Goal: Download file/media

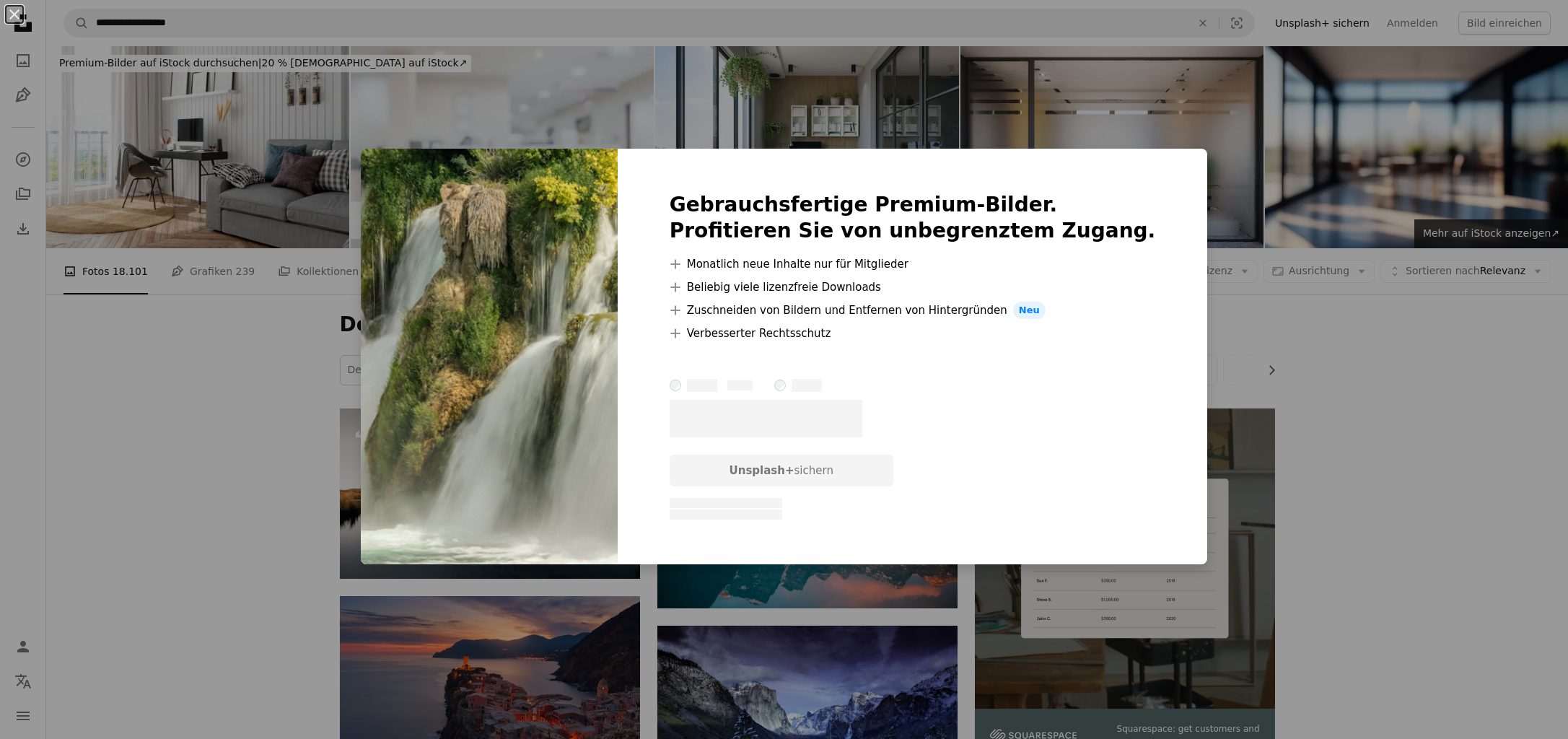
scroll to position [524, 0]
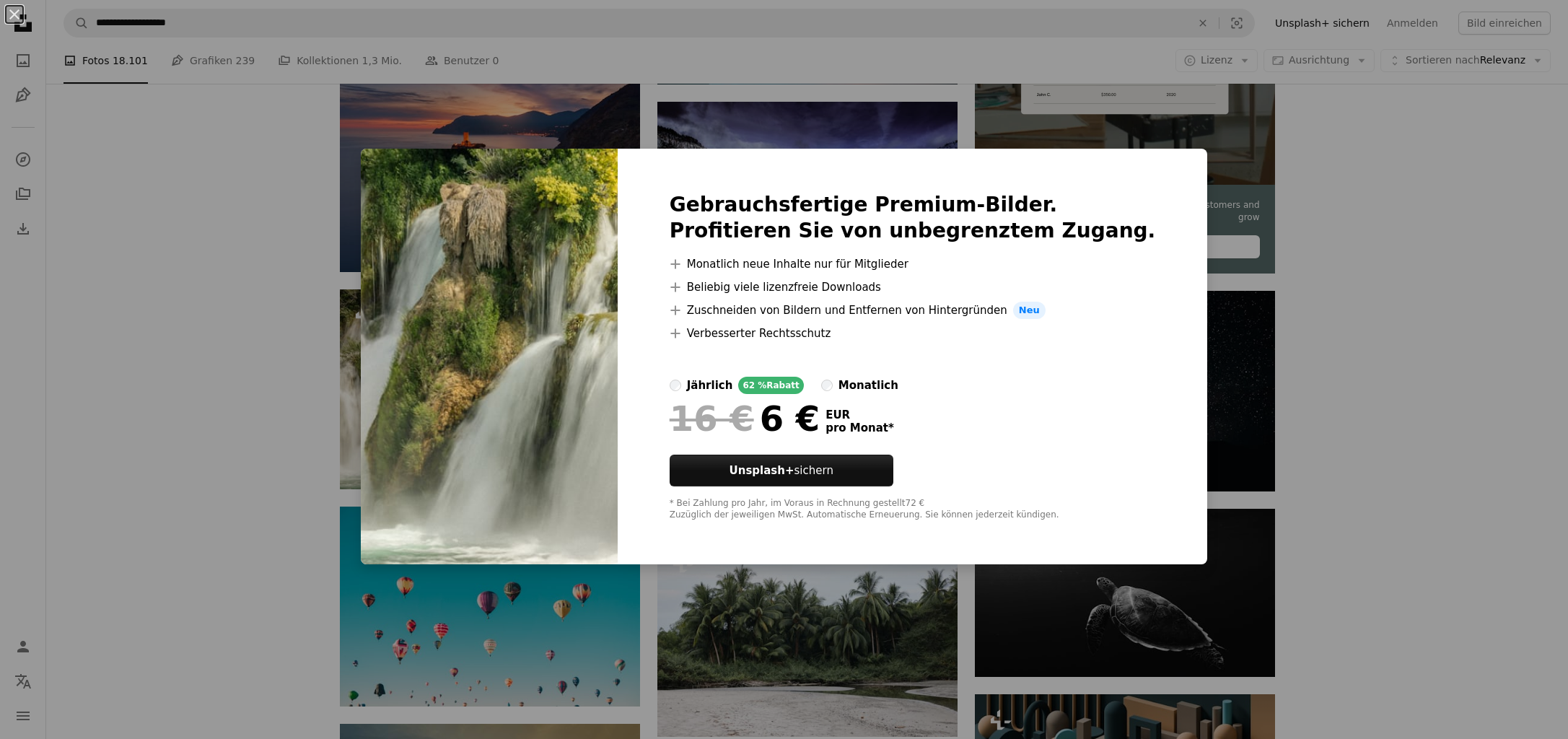
click at [1338, 163] on div "An X shape Gebrauchsfertige Premium-Bilder. Profitieren Sie von unbegrenztem Zu…" at bounding box center [784, 369] width 1568 height 739
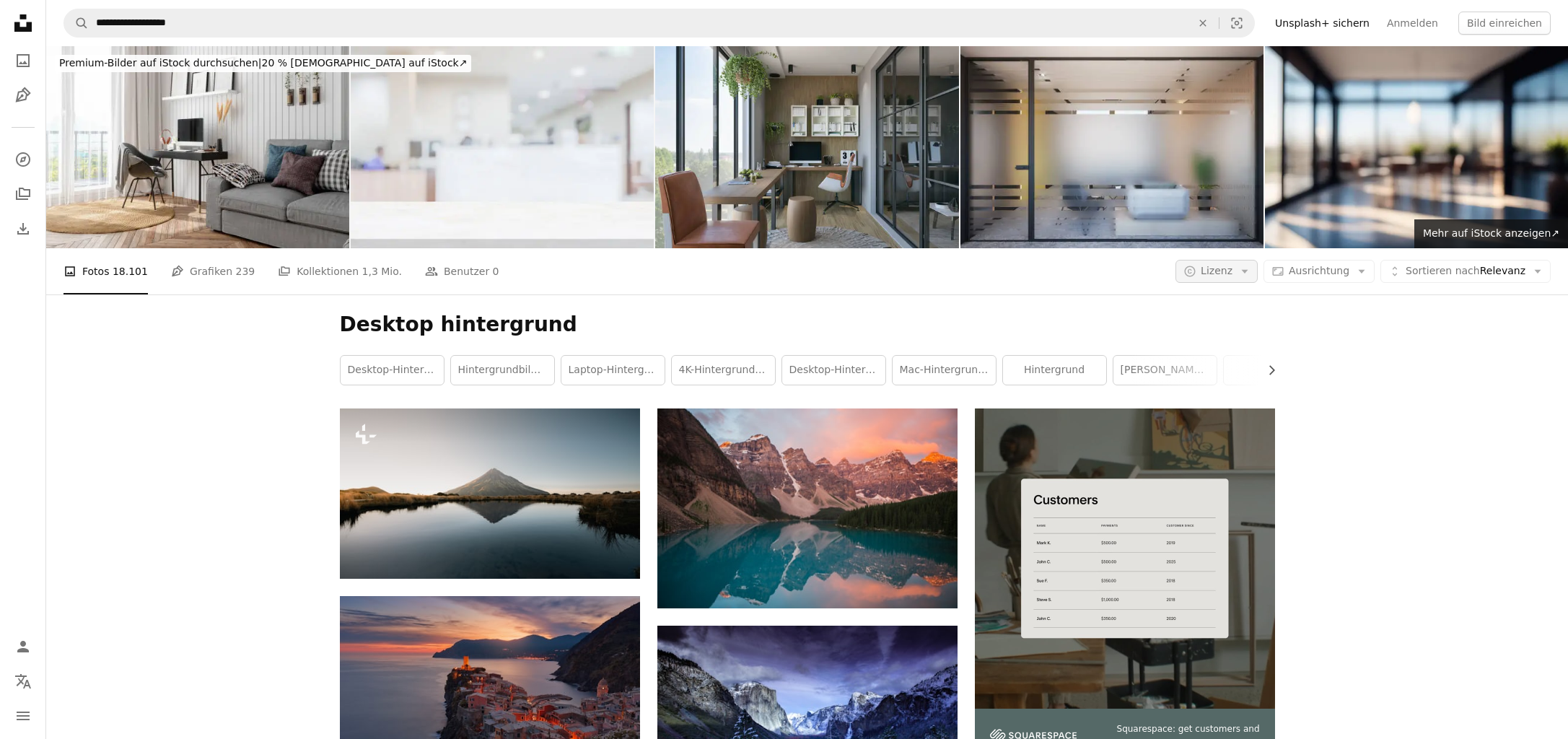
click at [1248, 267] on icon "Arrow down" at bounding box center [1244, 271] width 13 height 13
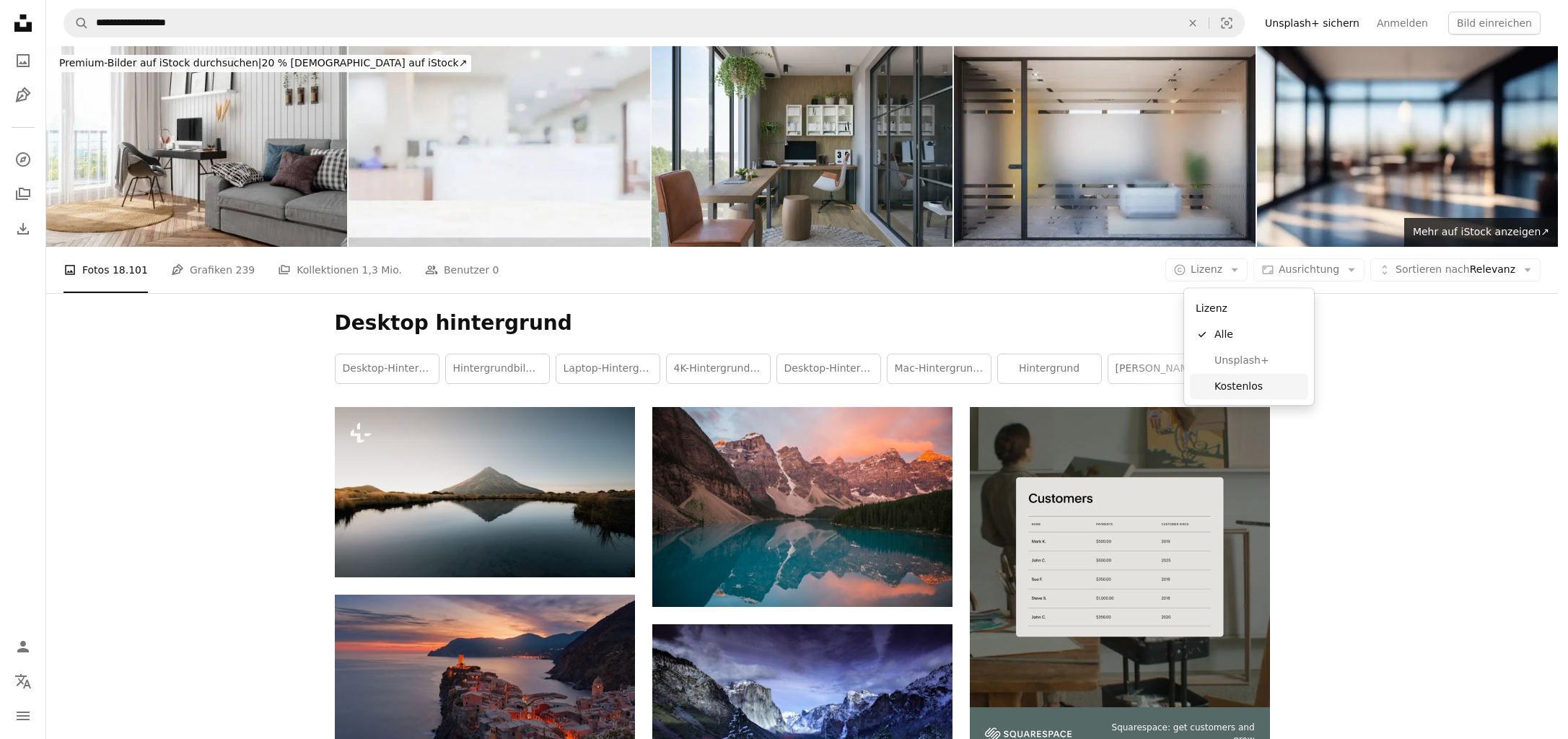
click at [1239, 383] on span "Kostenlos" at bounding box center [1258, 385] width 88 height 15
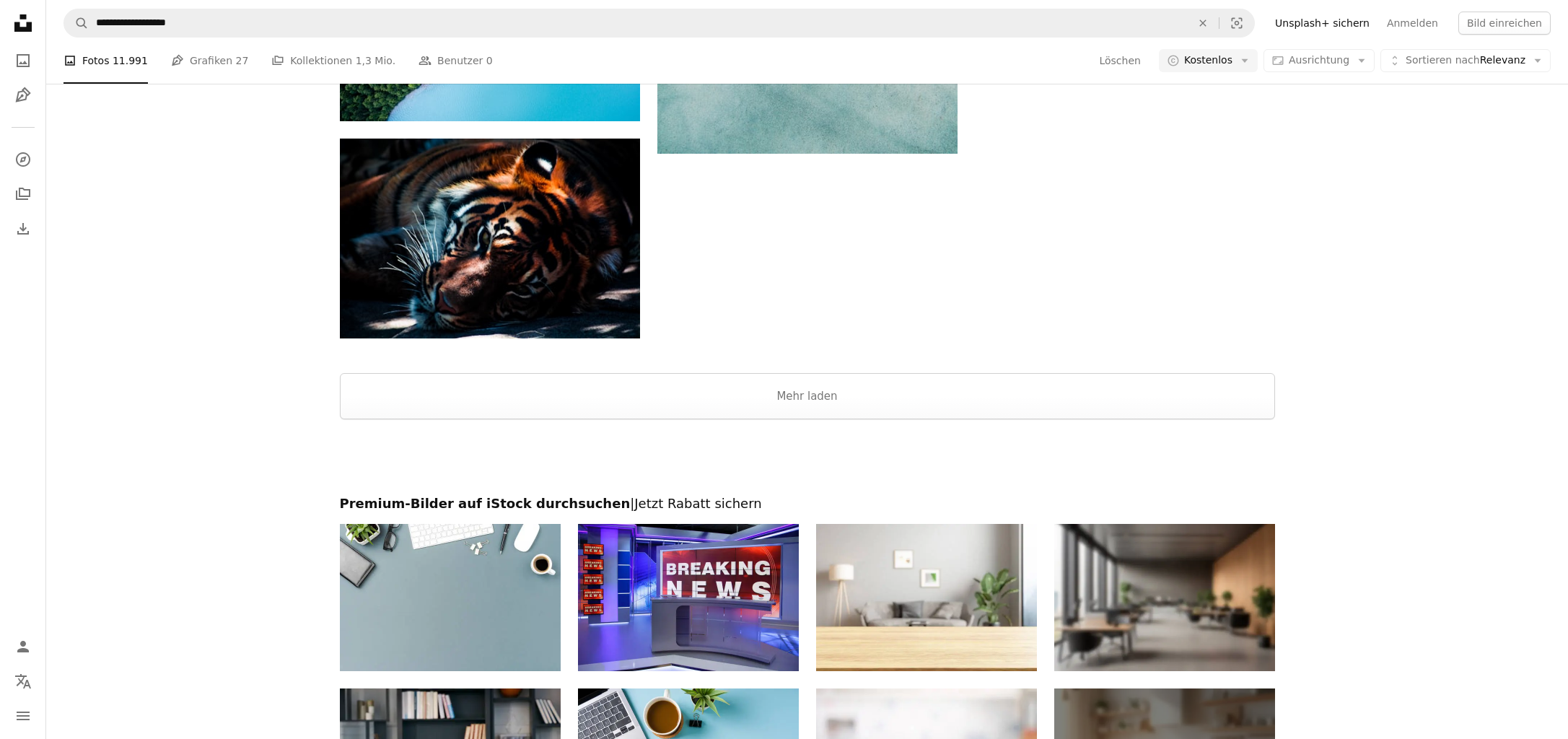
scroll to position [1781, 0]
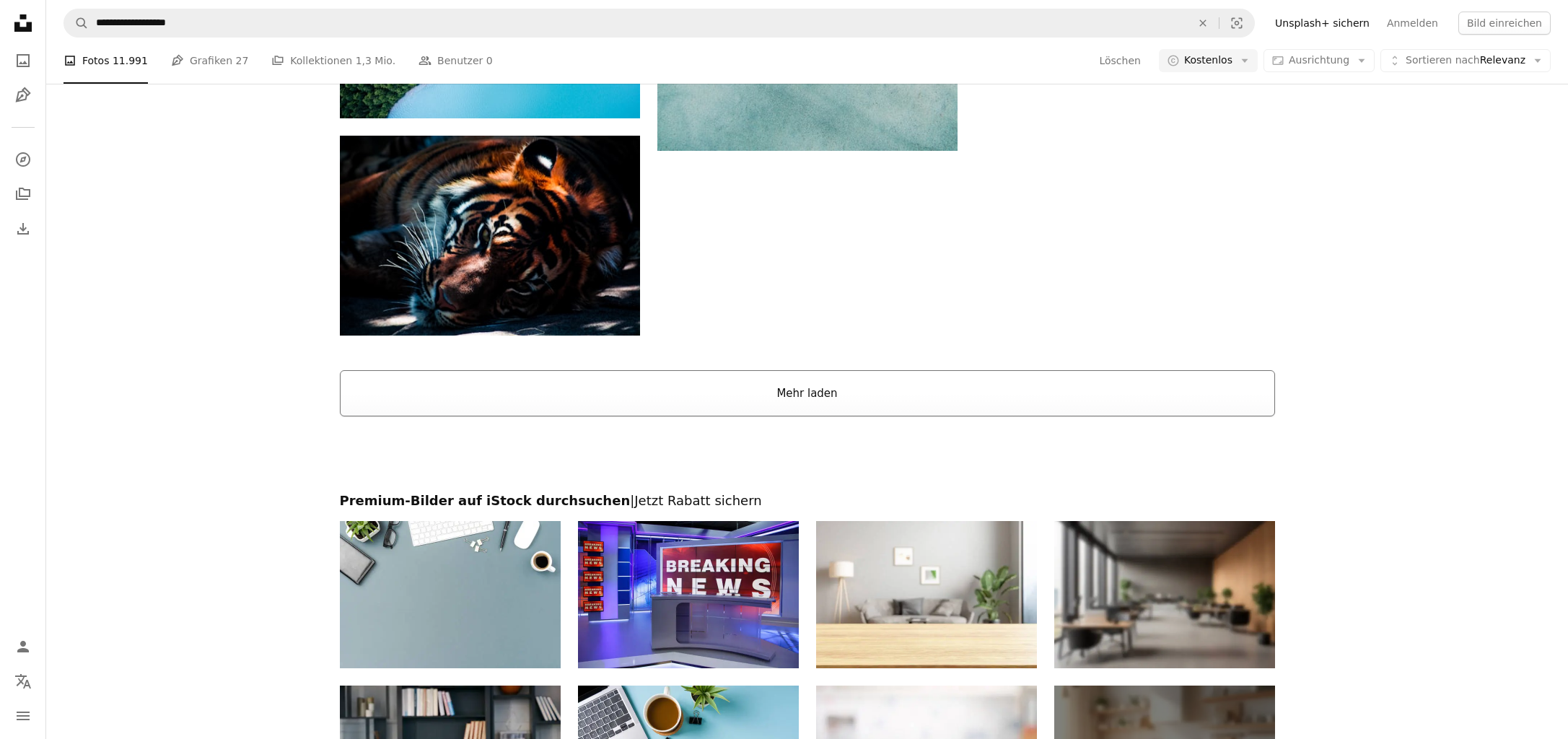
click at [710, 388] on button "Mehr laden" at bounding box center [807, 393] width 935 height 46
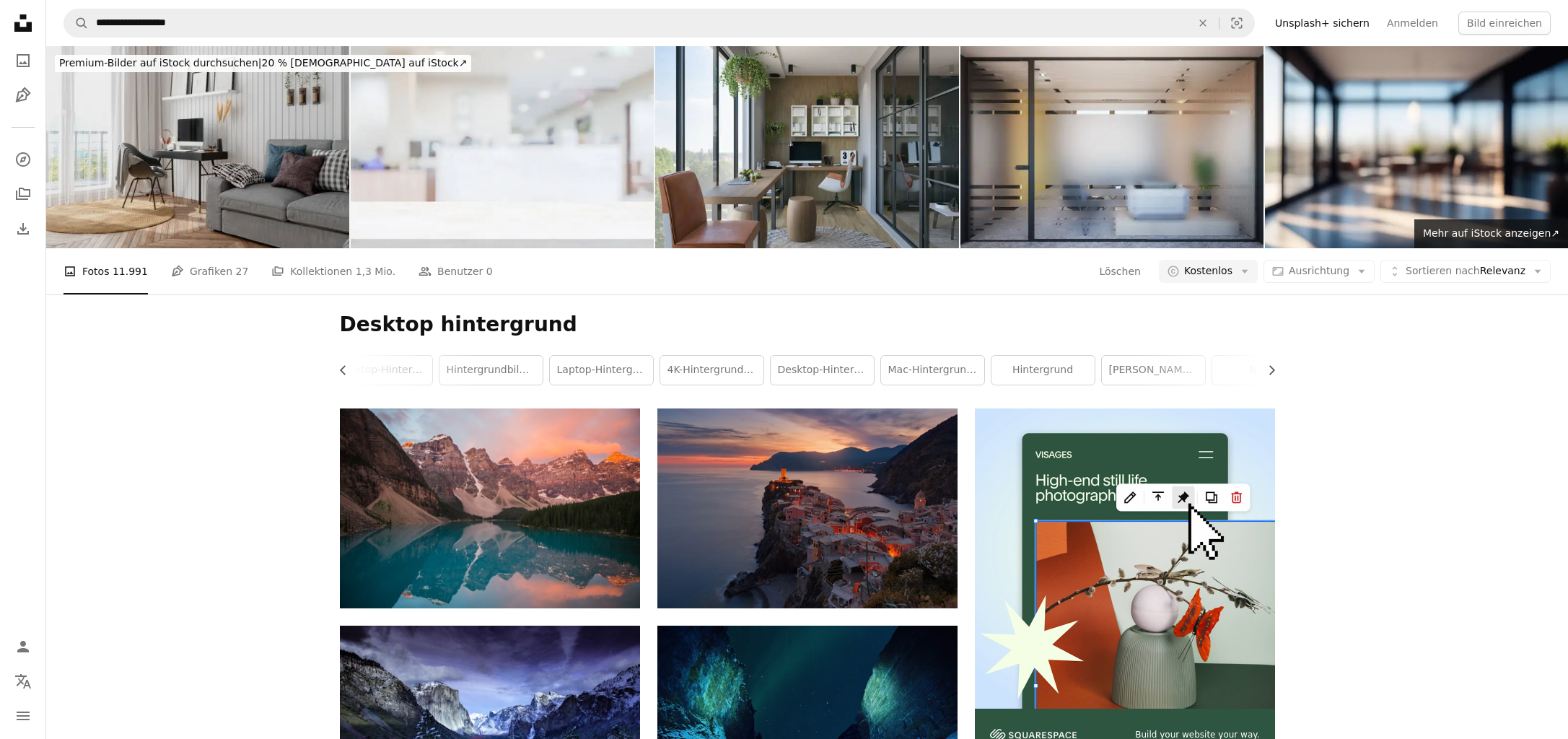
scroll to position [0, 0]
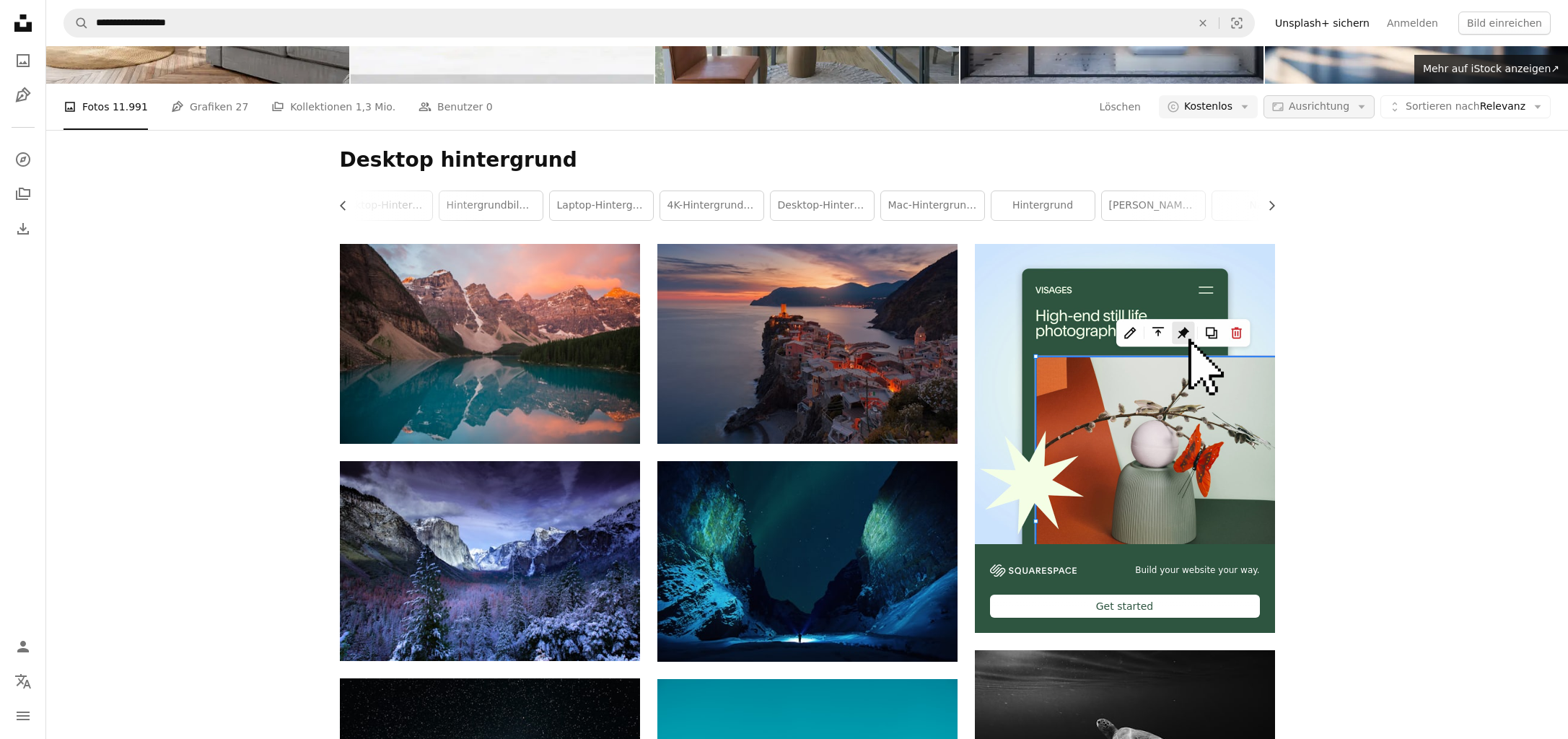
click at [1353, 94] on div "A photo Fotos 11.991 Pen Tool Grafiken 27 A stack of folders Kollektionen 1,3 M…" at bounding box center [807, 107] width 1488 height 46
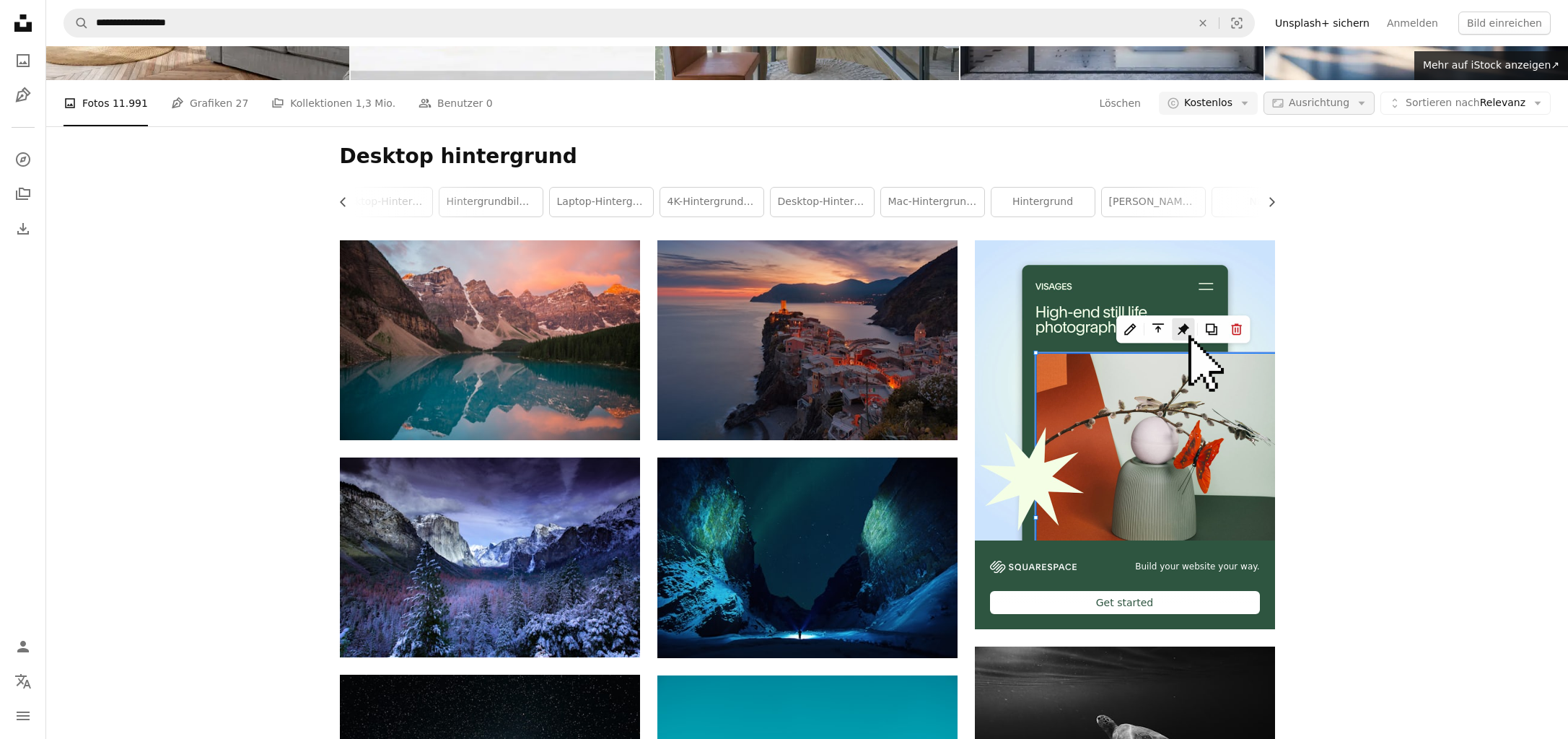
scroll to position [168, 1]
click at [1282, 104] on icon "Aspect ratio" at bounding box center [1278, 103] width 13 height 13
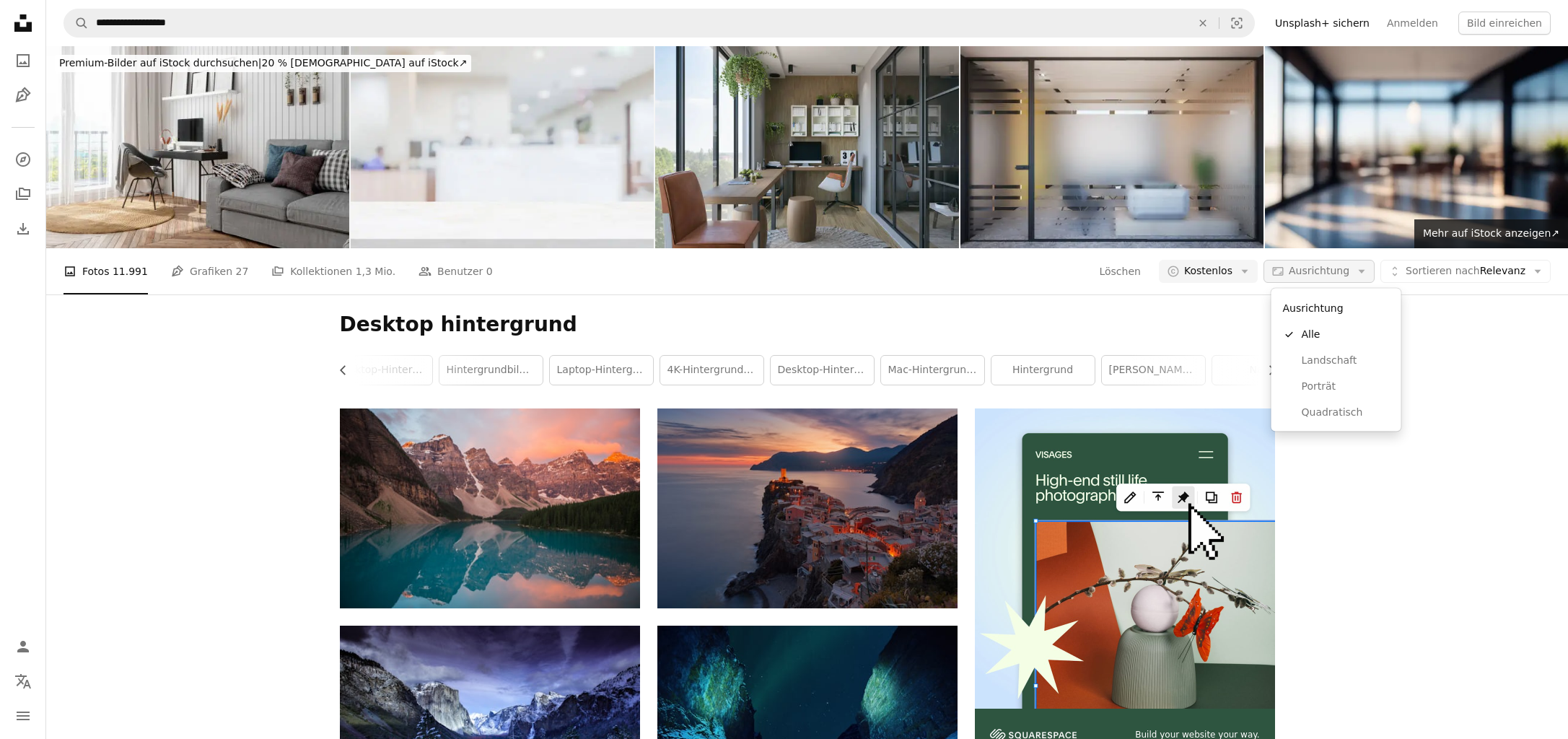
scroll to position [165, 0]
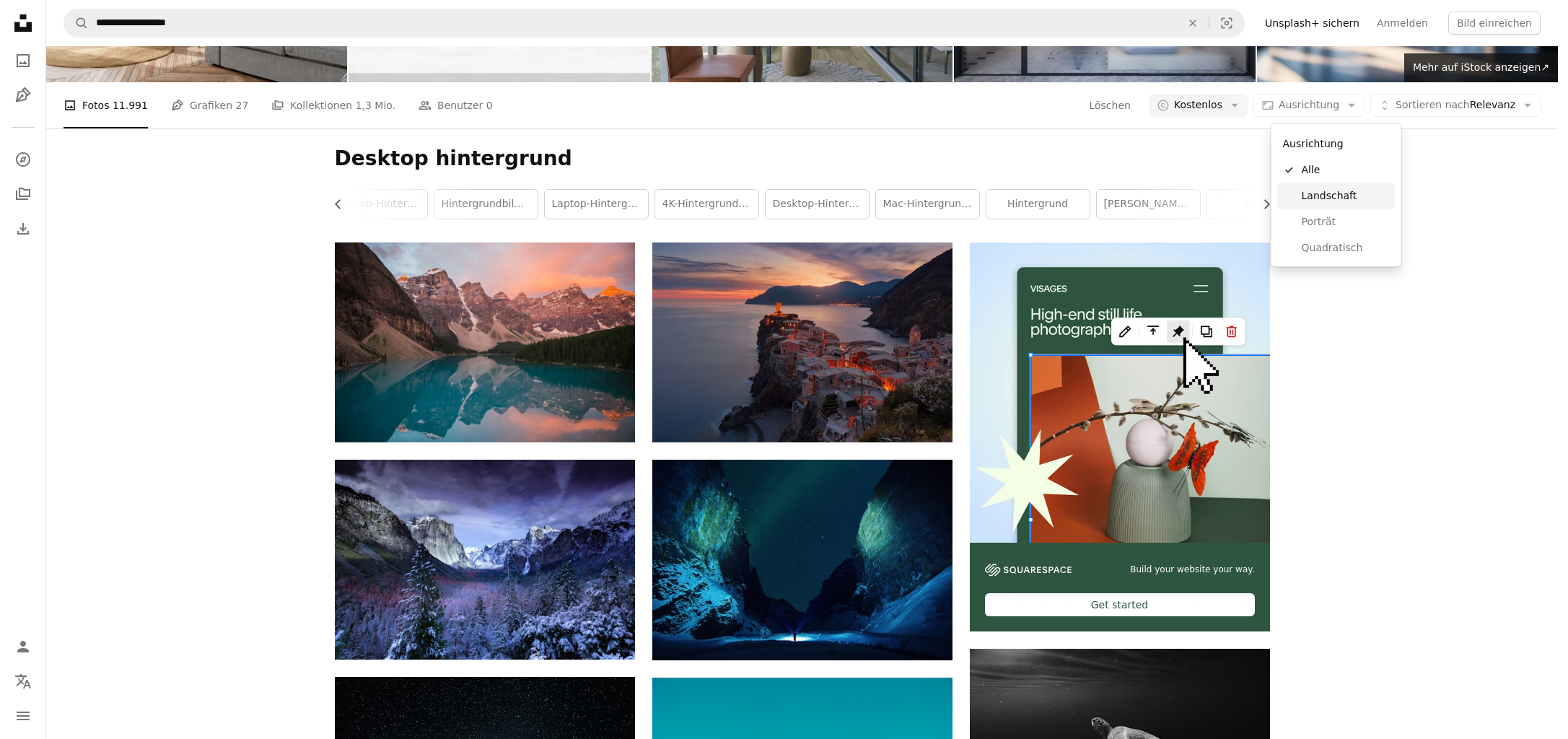
click at [1329, 194] on span "Landschaft" at bounding box center [1346, 195] width 88 height 15
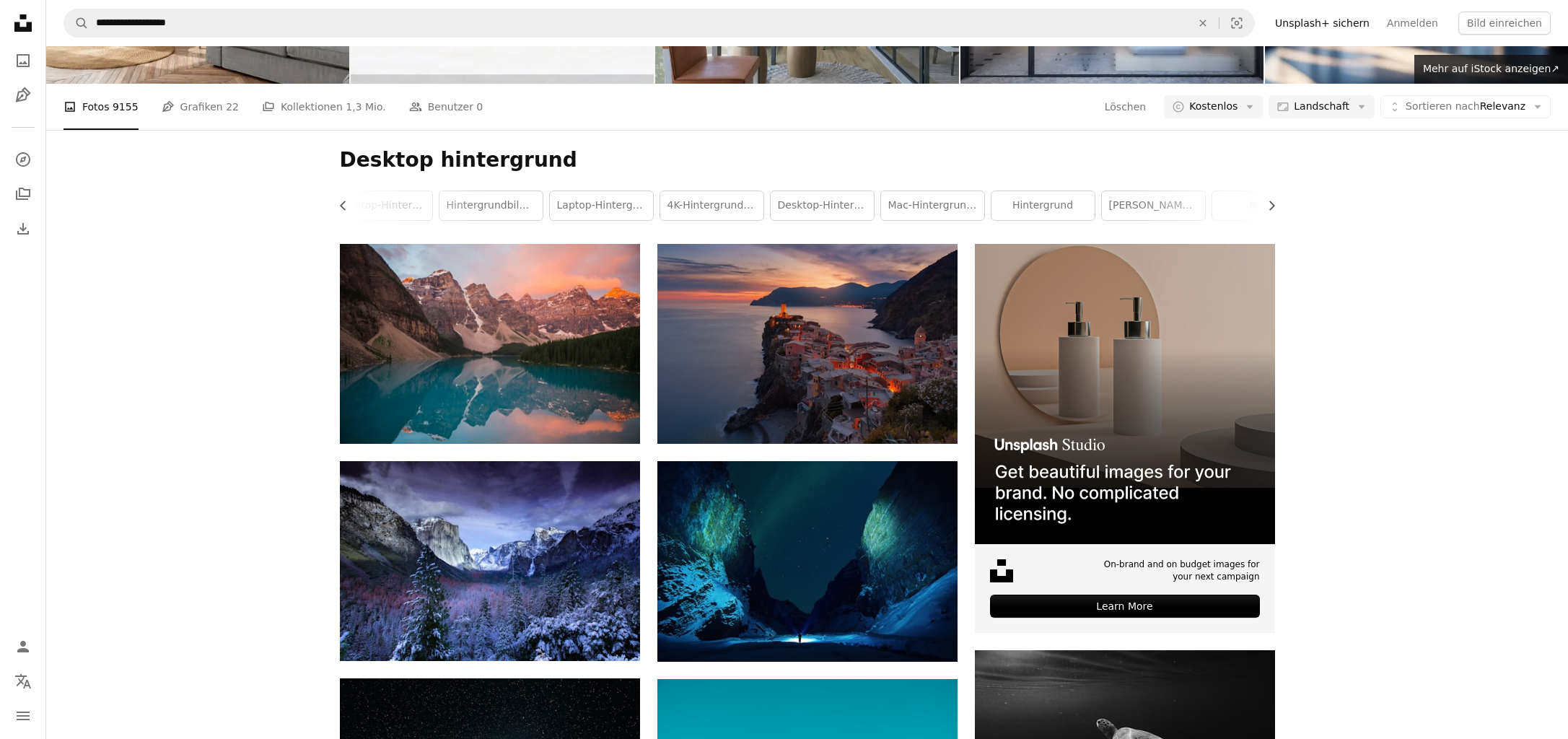
scroll to position [97, 0]
click at [1265, 213] on icon "Chevron right" at bounding box center [1271, 205] width 15 height 15
click at [1058, 220] on link "Natur" at bounding box center [1047, 205] width 103 height 29
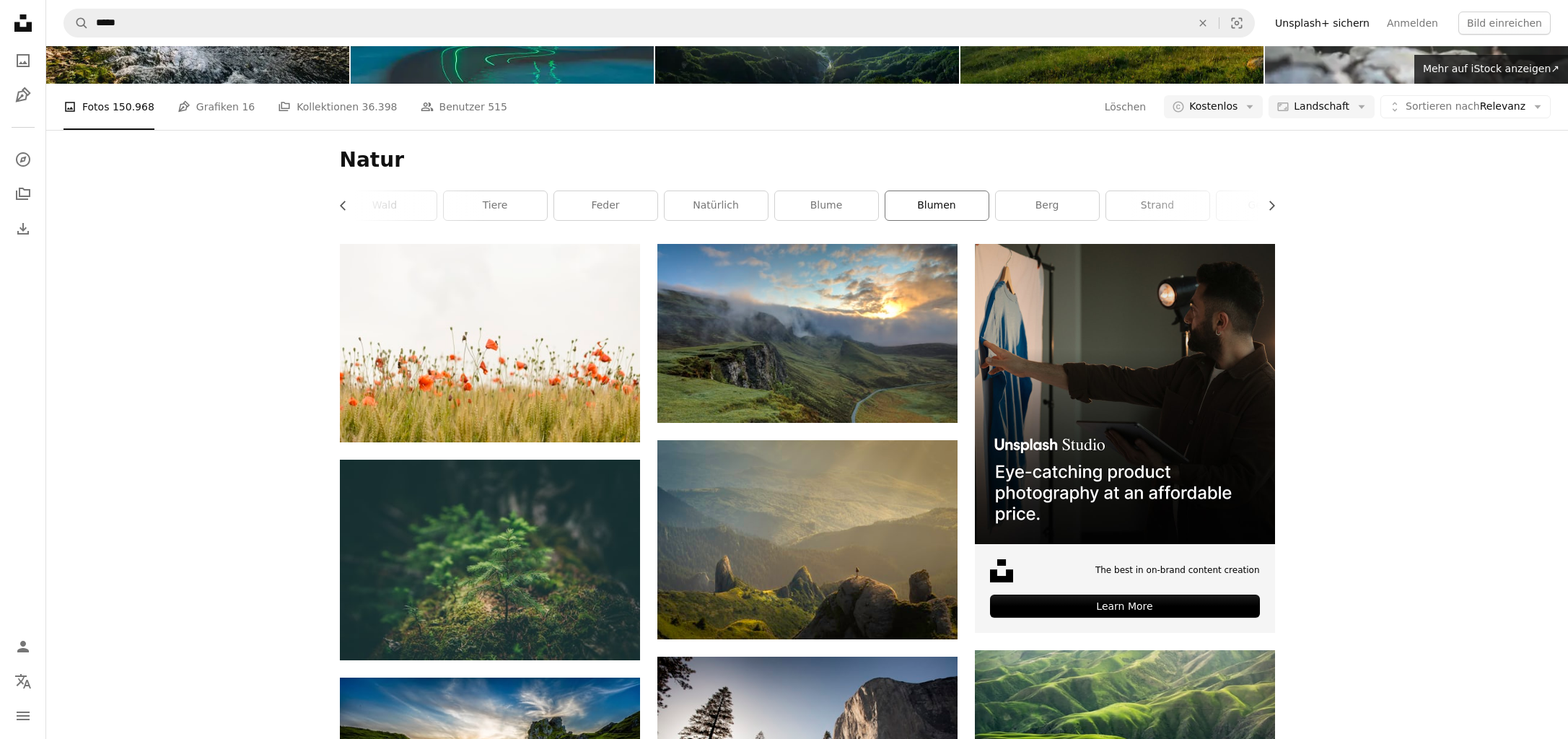
click at [941, 220] on link "Blumen" at bounding box center [936, 205] width 103 height 29
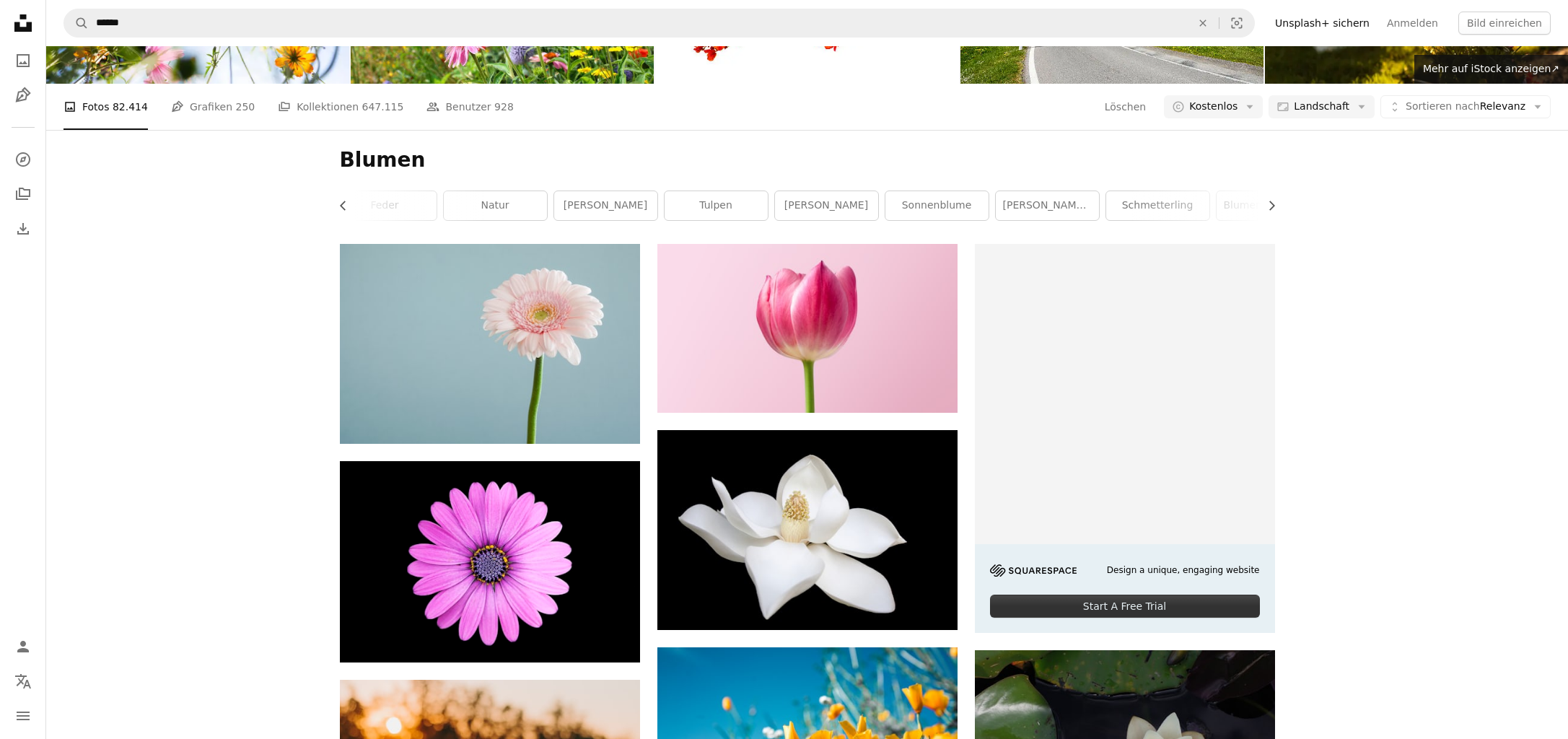
scroll to position [29716, 0]
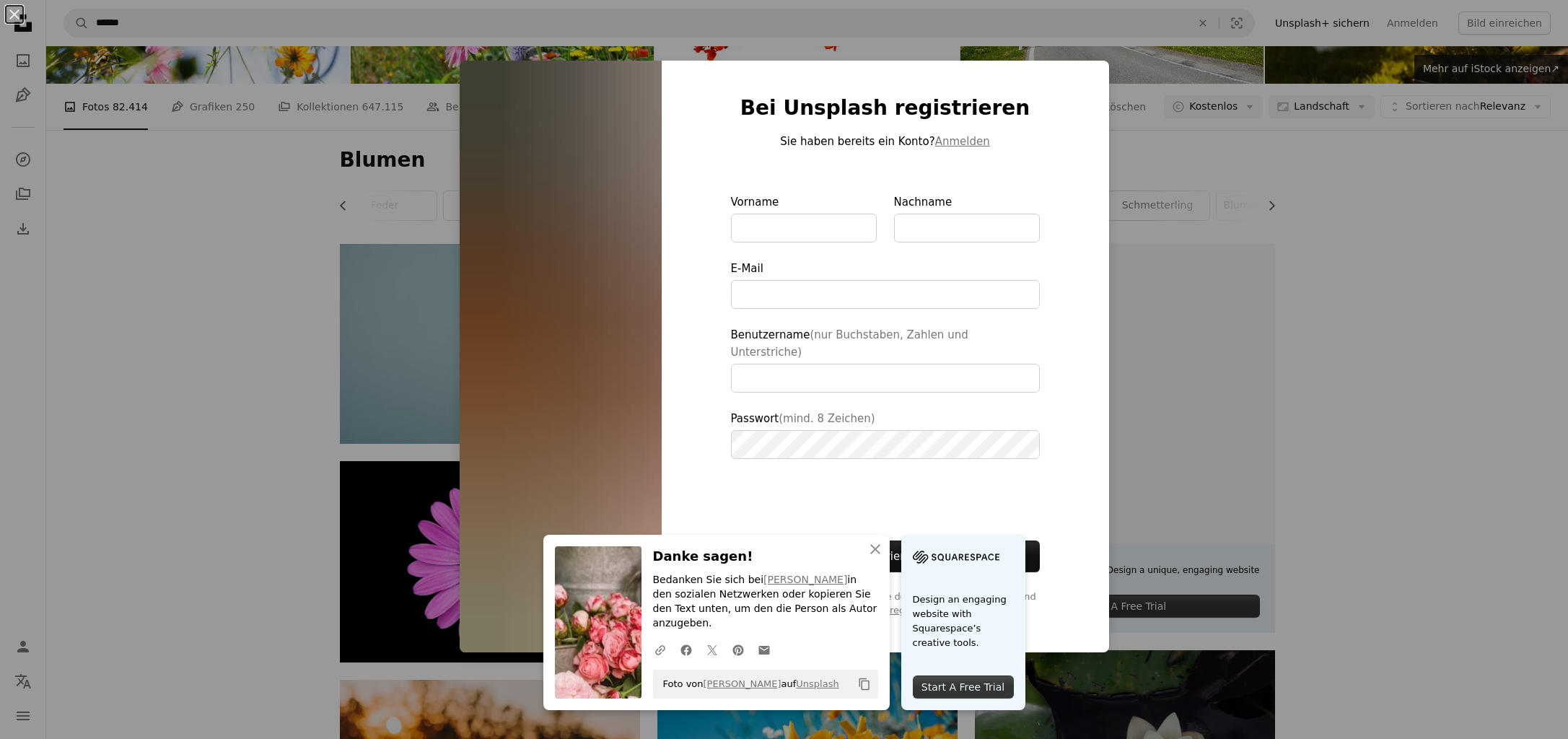
type input "**********"
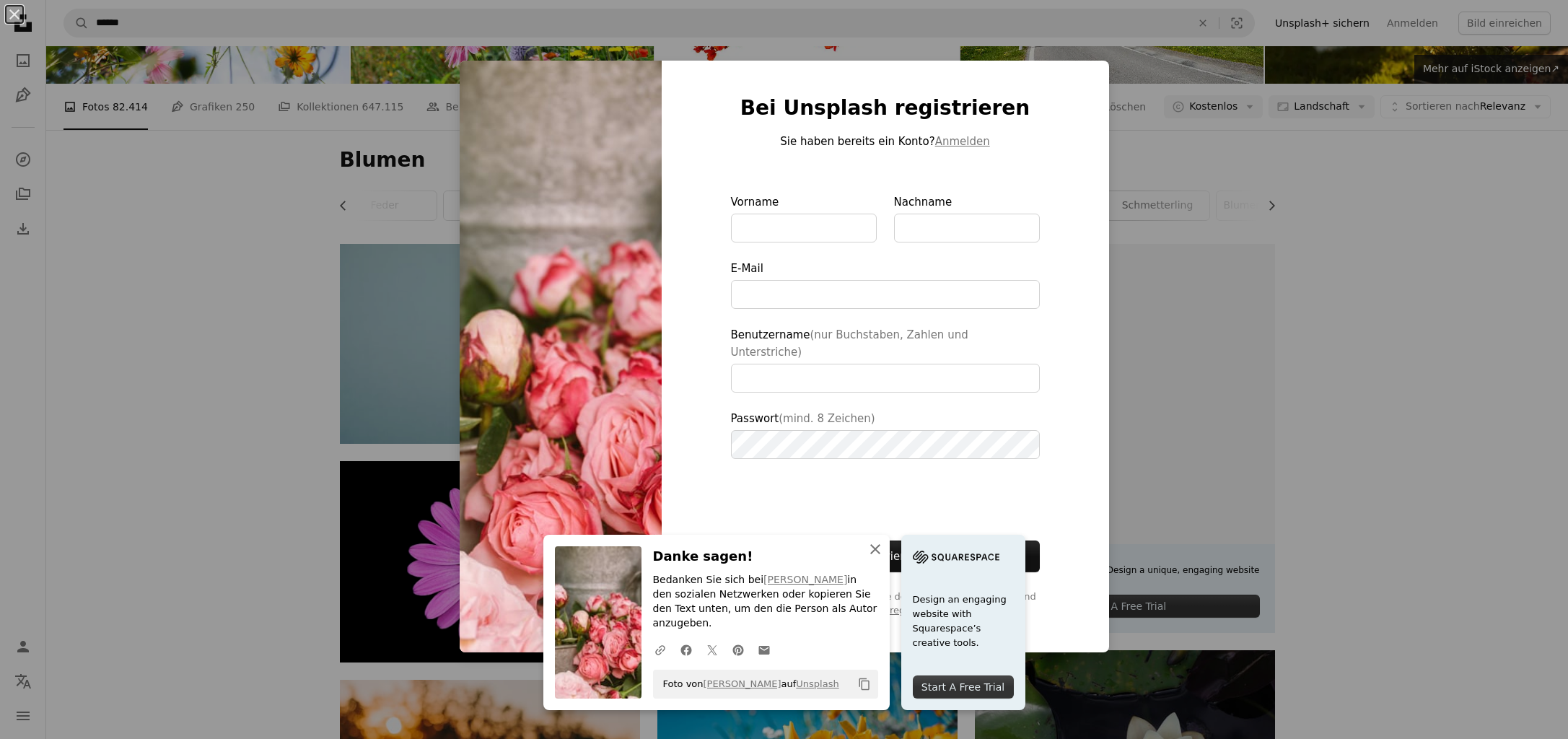
click at [878, 558] on icon "An X shape" at bounding box center [875, 549] width 17 height 17
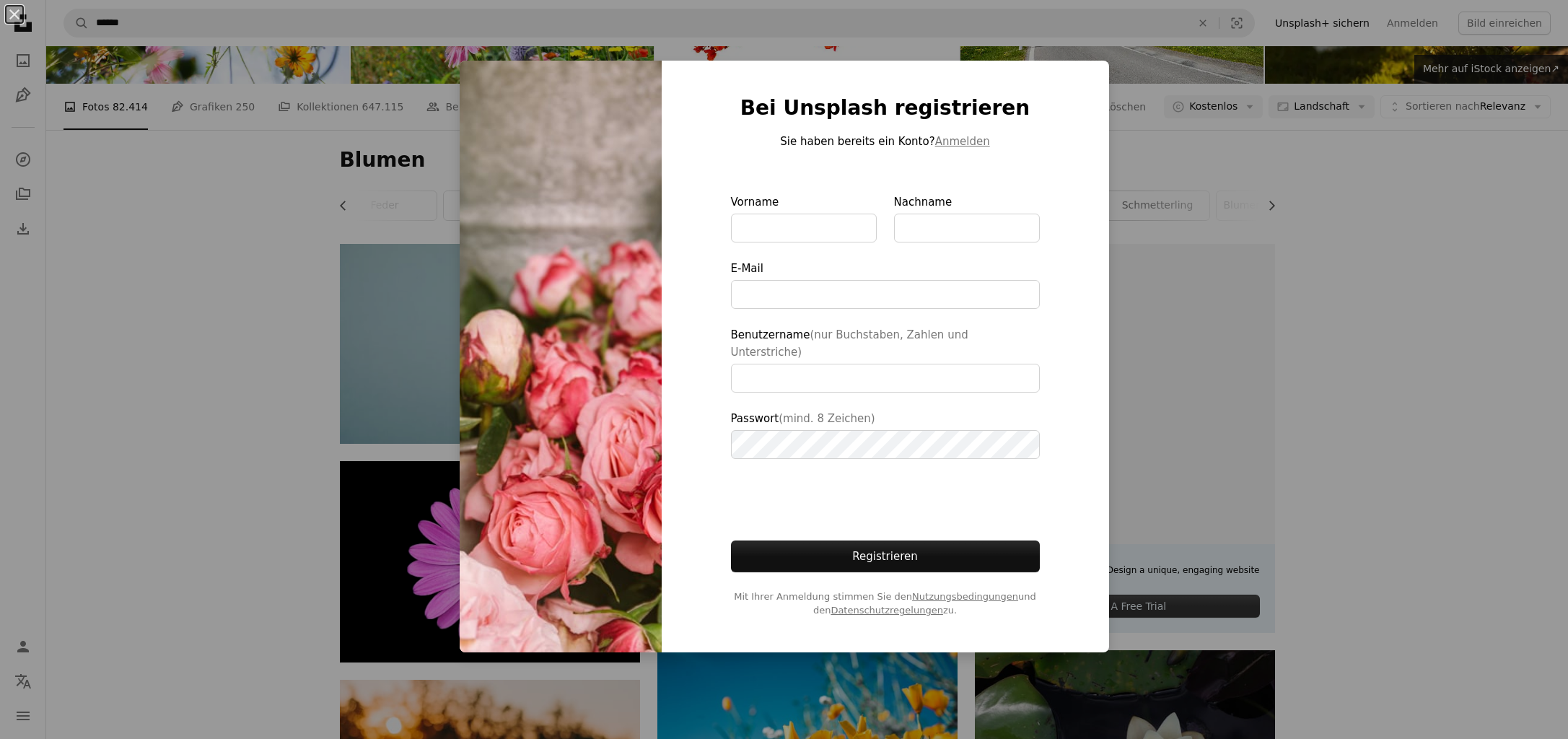
click at [1393, 226] on div "An X shape Bei Unsplash registrieren Sie haben bereits ein Konto? Anmelden Vorn…" at bounding box center [784, 369] width 1568 height 739
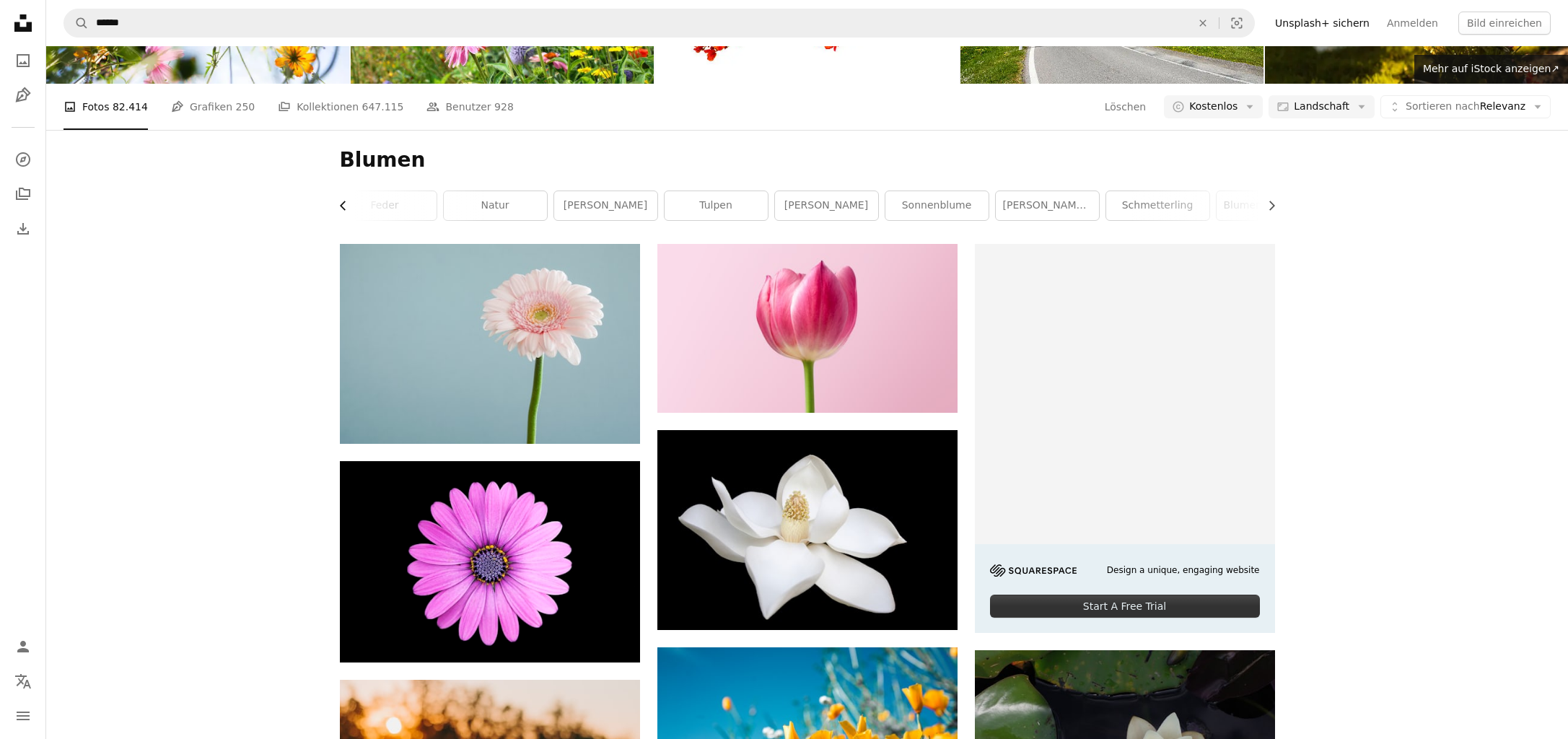
click at [342, 210] on icon "button" at bounding box center [342, 205] width 5 height 9
click at [1263, 220] on button "Chevron right" at bounding box center [1266, 205] width 16 height 29
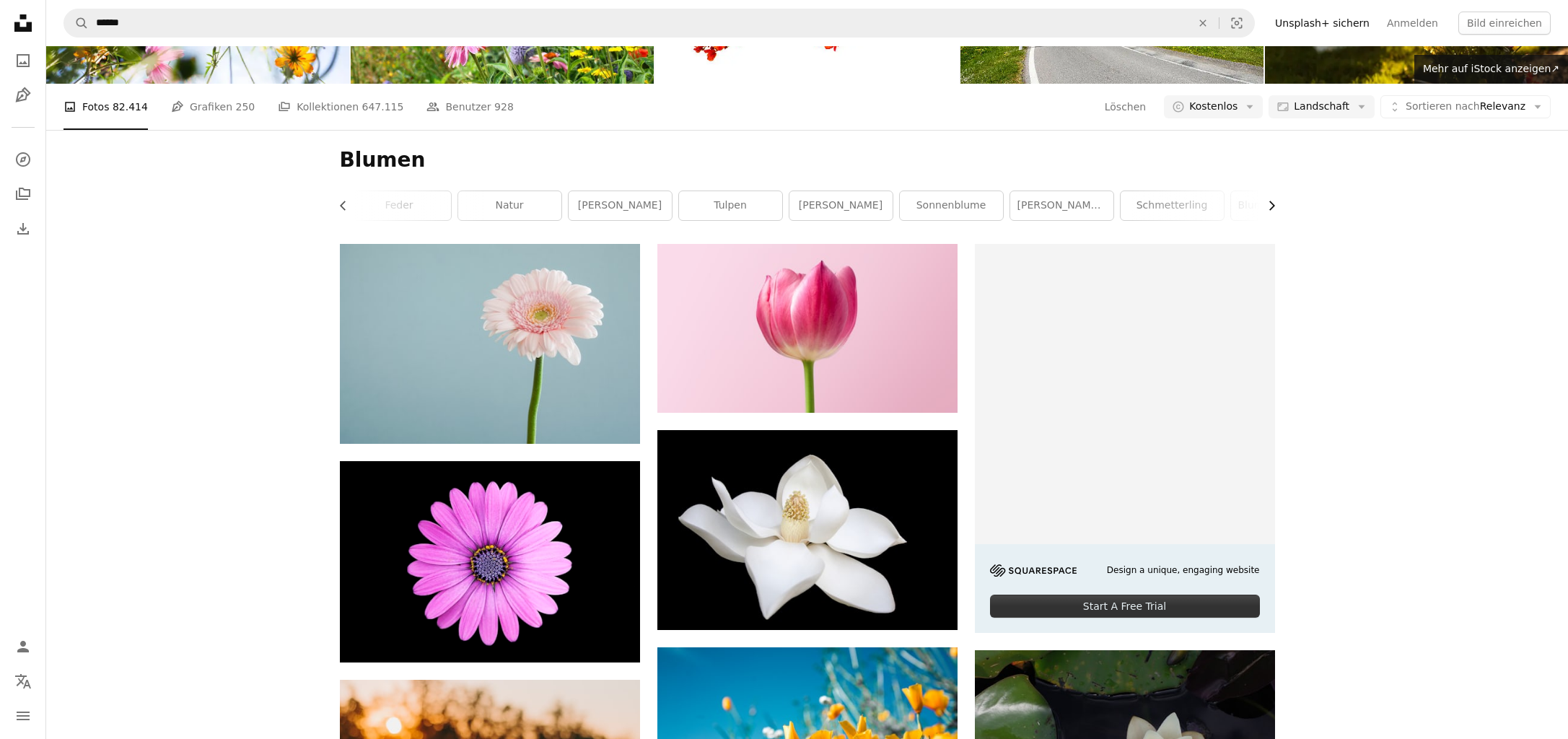
scroll to position [0, 217]
click at [1268, 213] on icon "Chevron right" at bounding box center [1271, 205] width 15 height 15
click at [308, 130] on link "A stack of folders Kollektionen 647.115" at bounding box center [341, 107] width 125 height 46
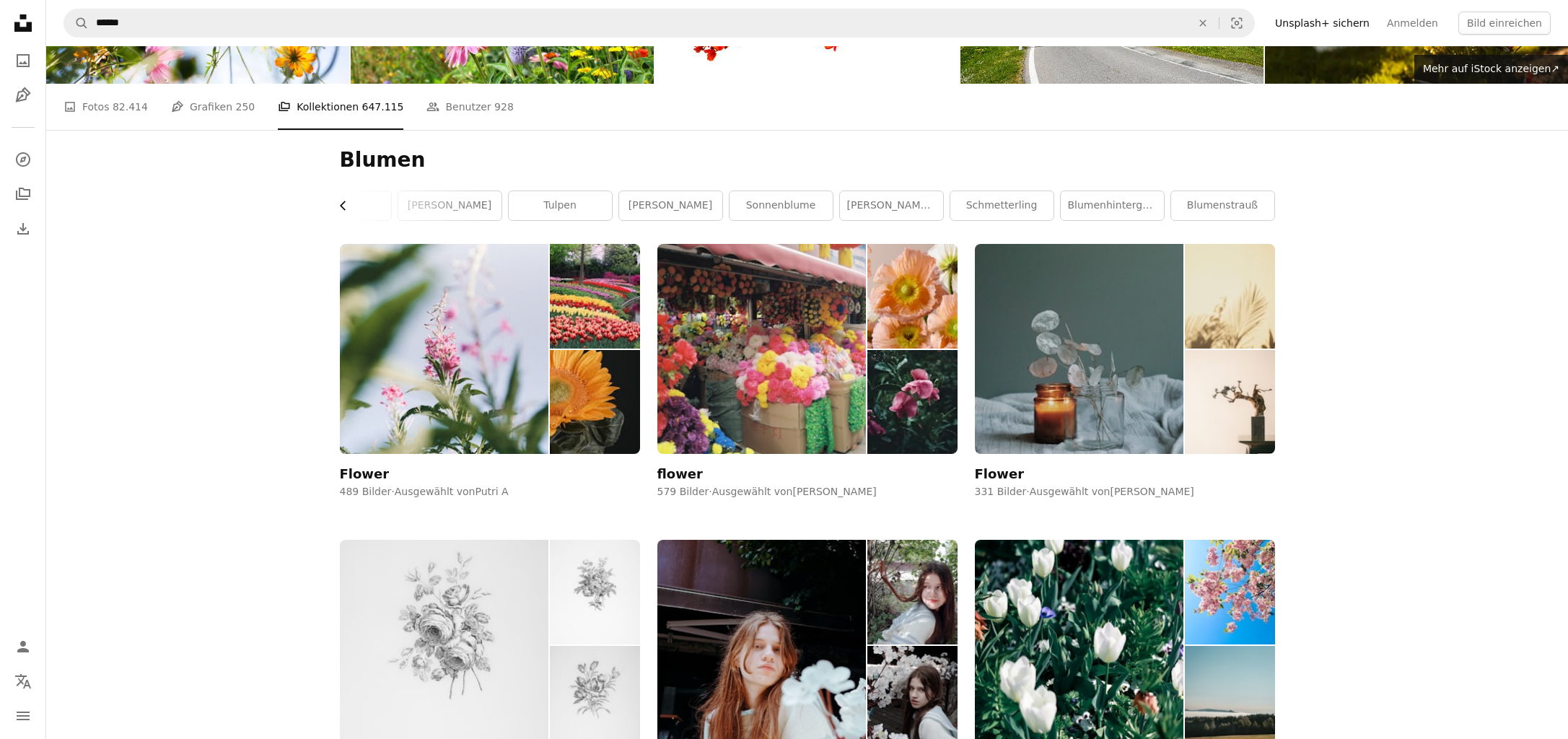
click at [339, 213] on icon "Chevron left" at bounding box center [343, 205] width 15 height 15
click at [340, 221] on div "Blumen" at bounding box center [392, 205] width 104 height 30
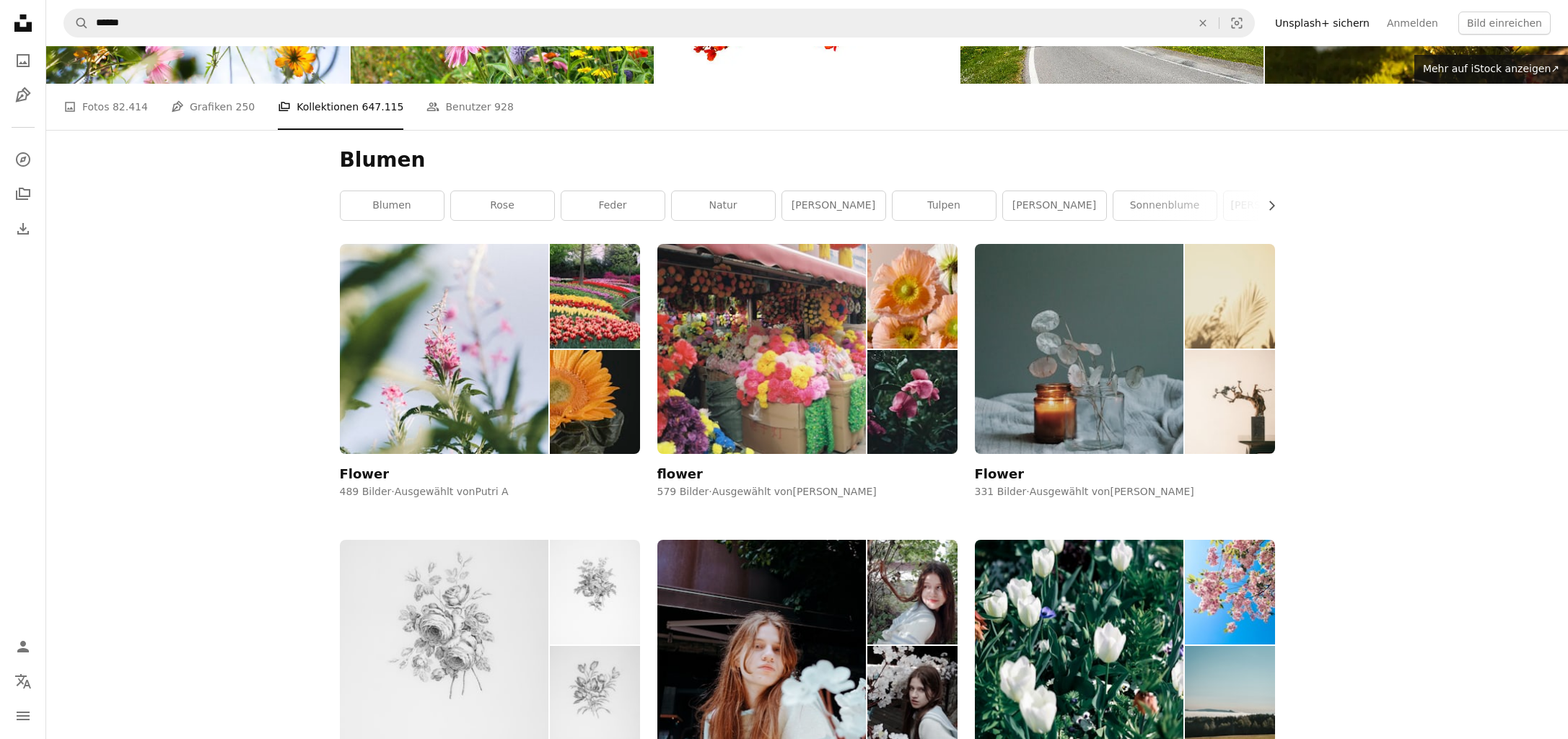
click at [1279, 244] on div "Blumen Chevron right Blumen [PERSON_NAME] Natur [PERSON_NAME] Tulpen [PERSON_NA…" at bounding box center [807, 186] width 970 height 114
click at [1274, 210] on icon "button" at bounding box center [1272, 205] width 5 height 9
click at [1274, 220] on link "Blumenstrauß" at bounding box center [1222, 205] width 103 height 29
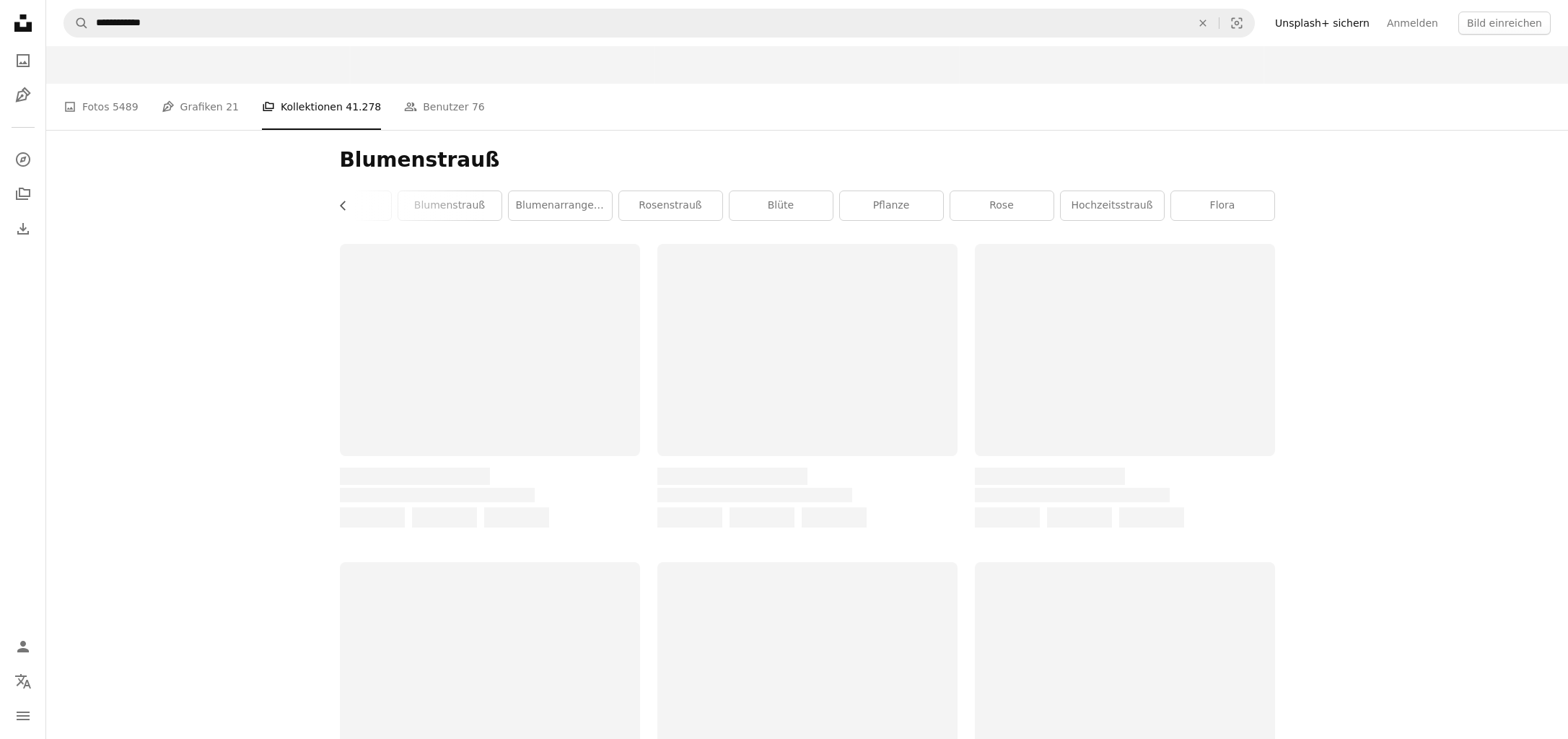
scroll to position [0, 163]
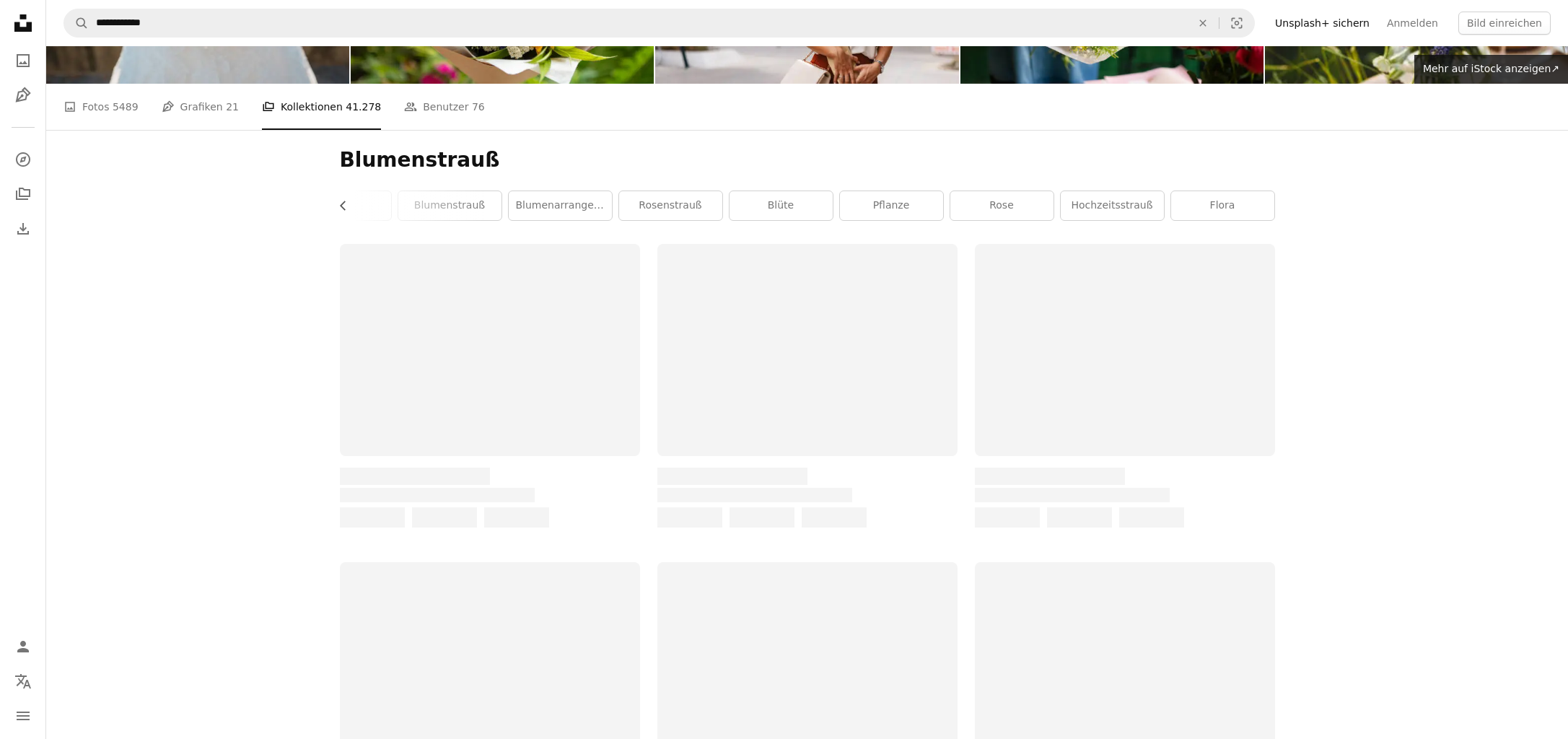
click at [1274, 220] on link "Flora" at bounding box center [1222, 205] width 103 height 29
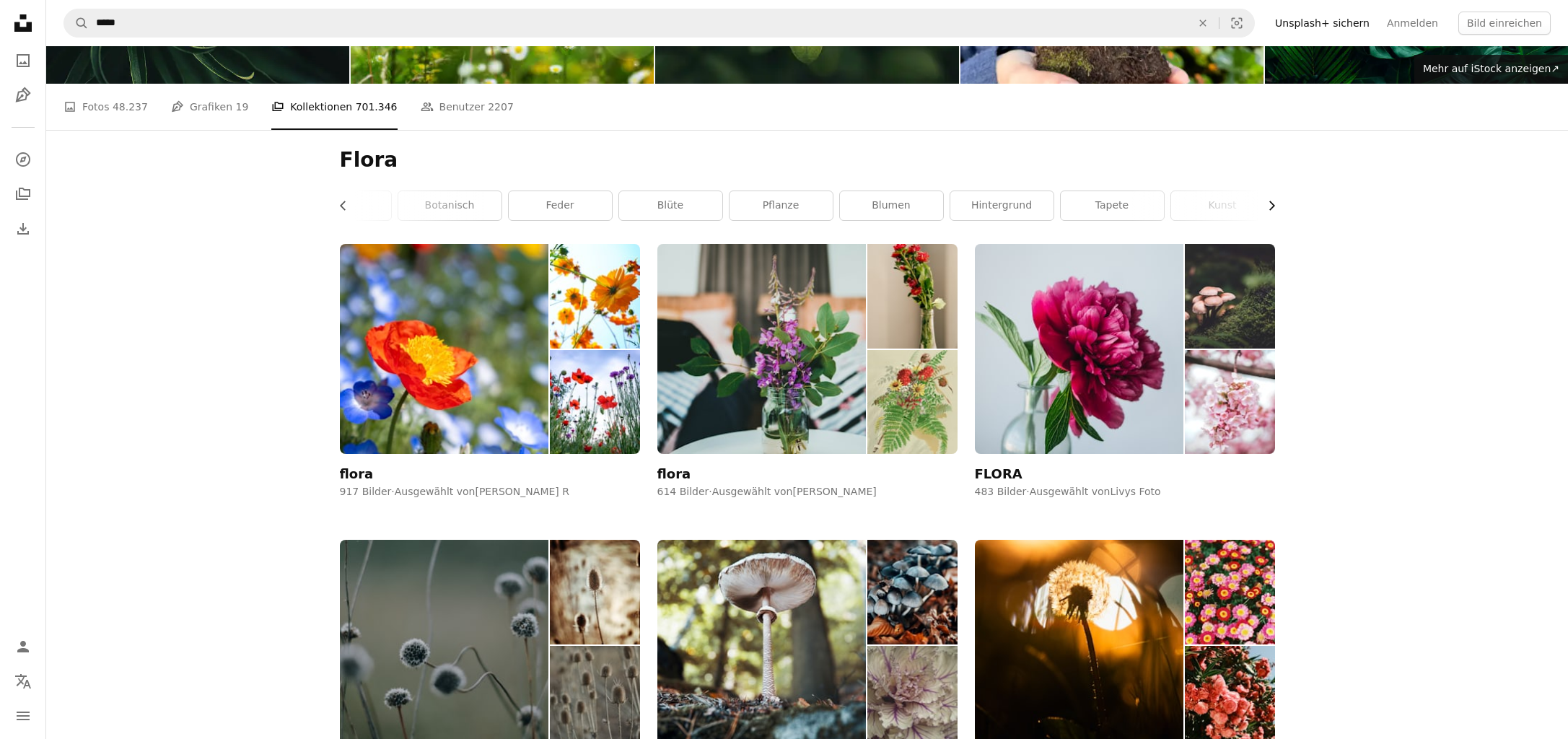
click at [1265, 213] on icon "Chevron right" at bounding box center [1271, 205] width 15 height 15
click at [1269, 210] on icon "button" at bounding box center [1272, 205] width 5 height 9
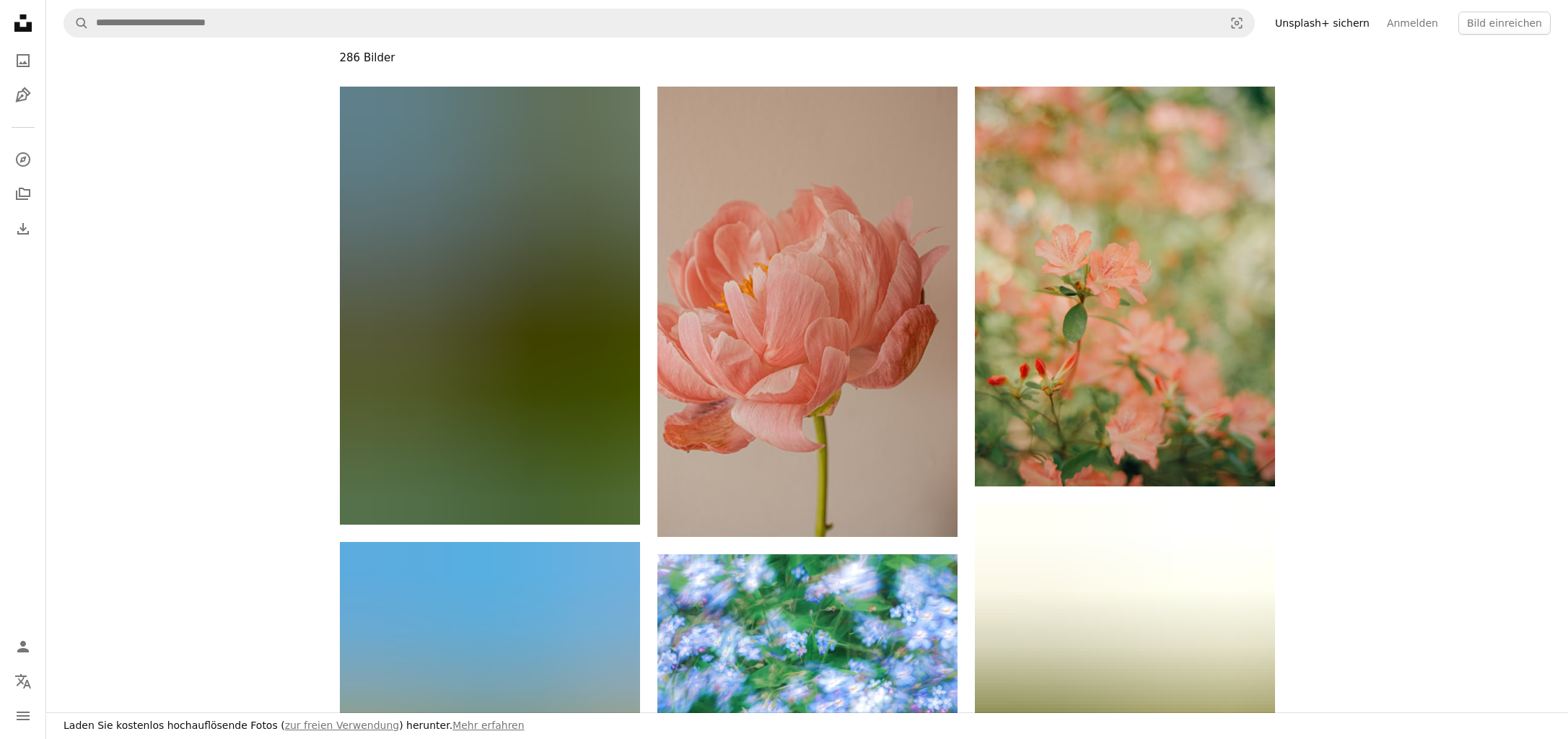
scroll to position [2097, 0]
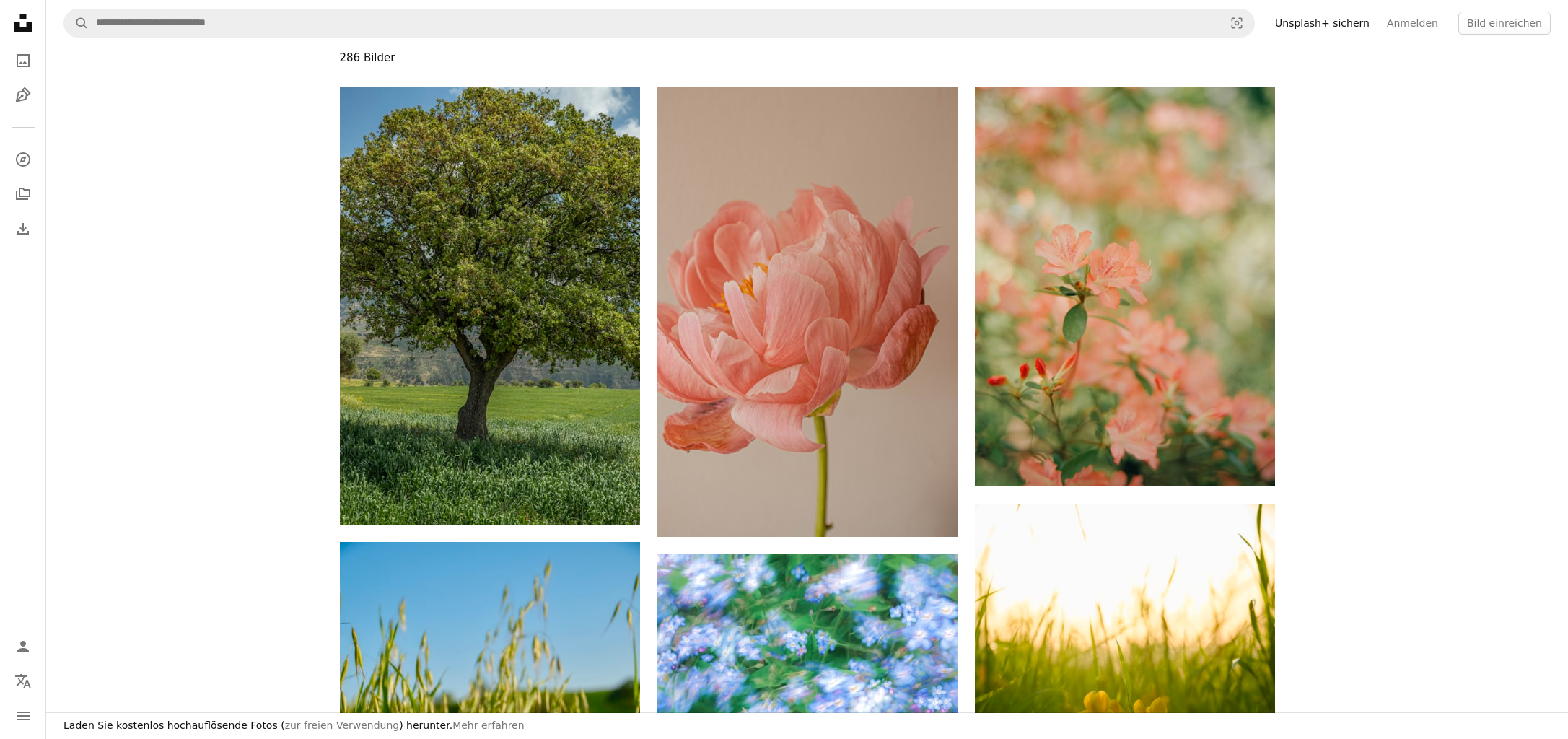
click at [30, 20] on icon "Unsplash logo Unsplash-Startseite" at bounding box center [22, 22] width 29 height 29
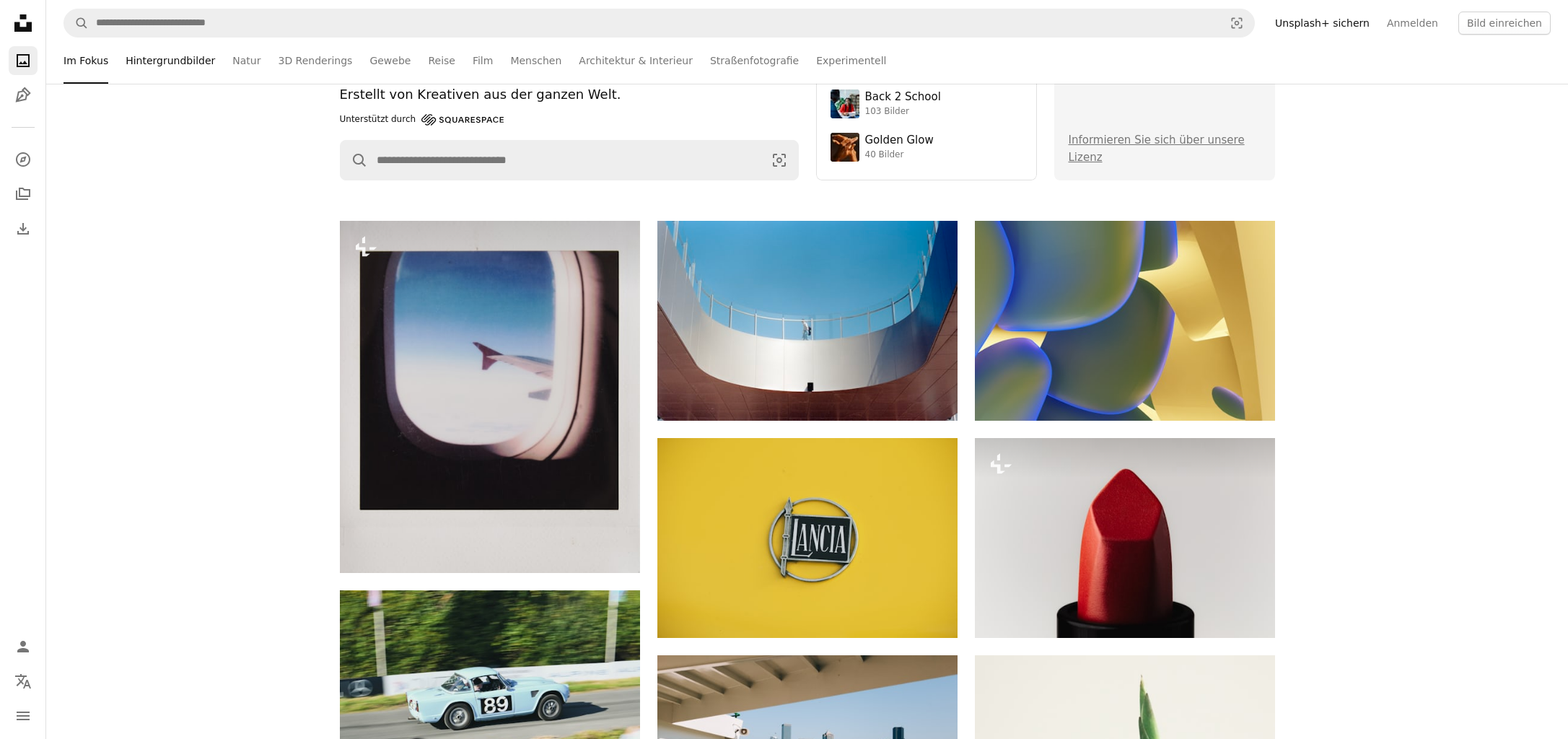
click at [137, 53] on link "Hintergrundbilder" at bounding box center [170, 60] width 90 height 46
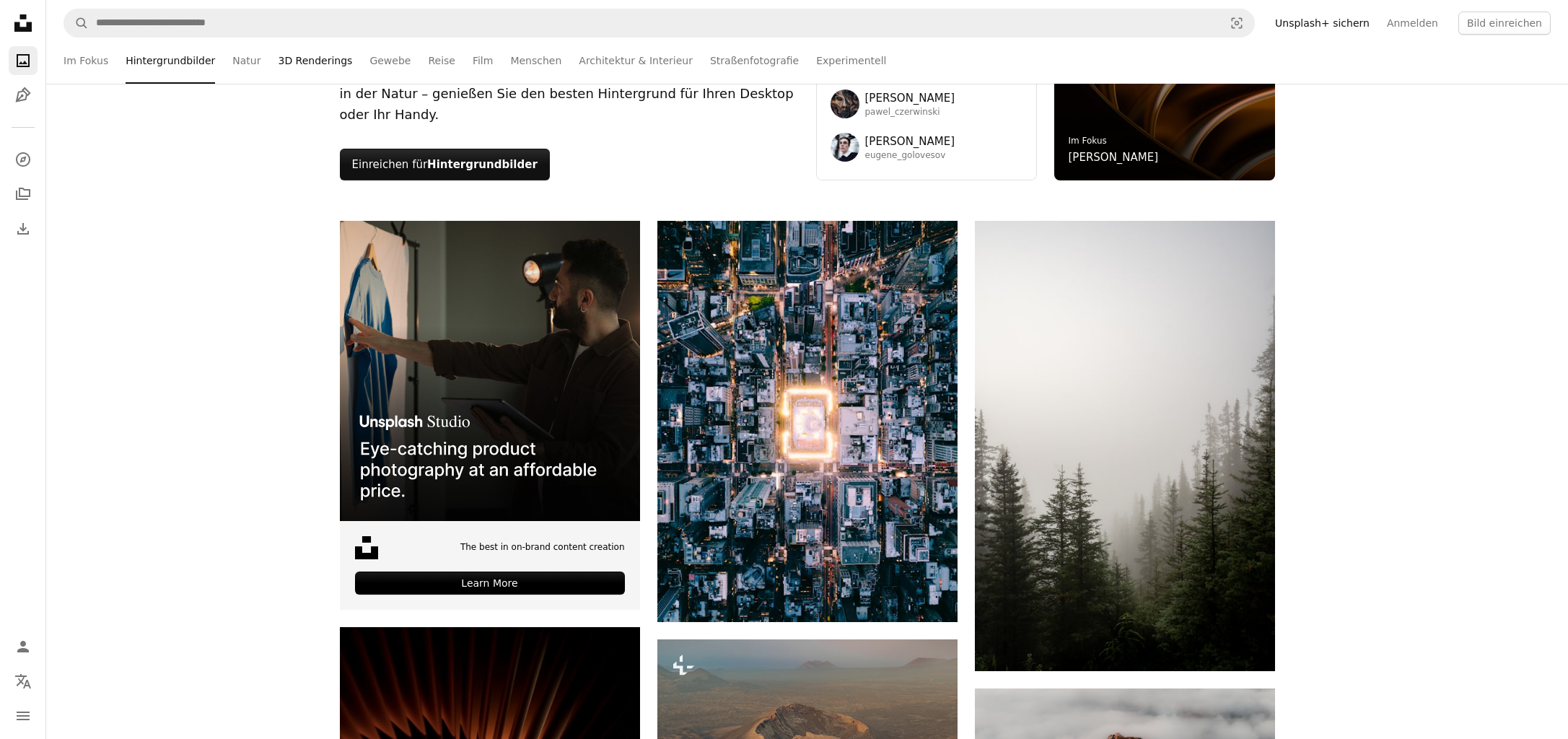
click at [278, 59] on link "3D Renderings" at bounding box center [315, 60] width 74 height 46
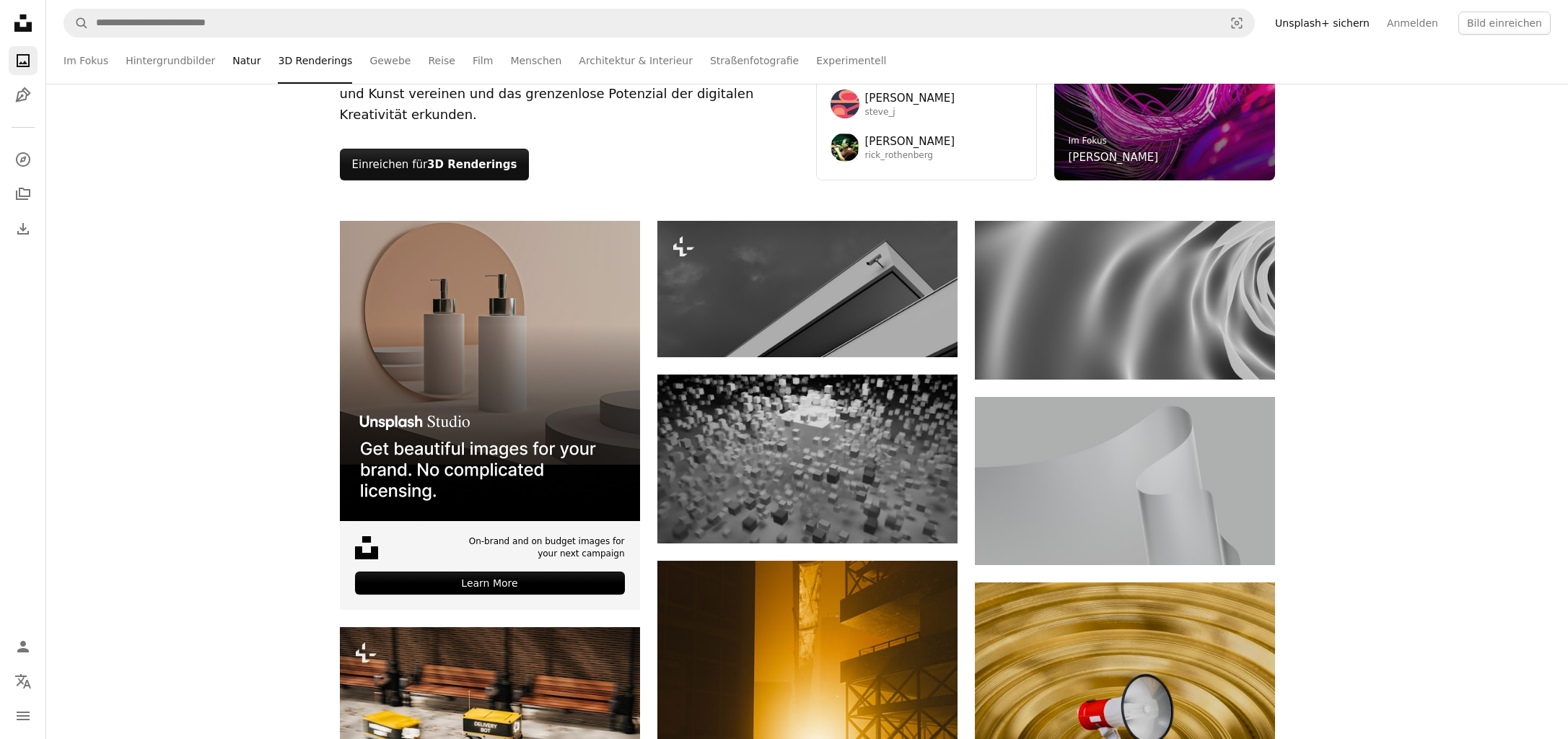
scroll to position [2, 0]
click at [235, 60] on link "Natur" at bounding box center [246, 60] width 28 height 46
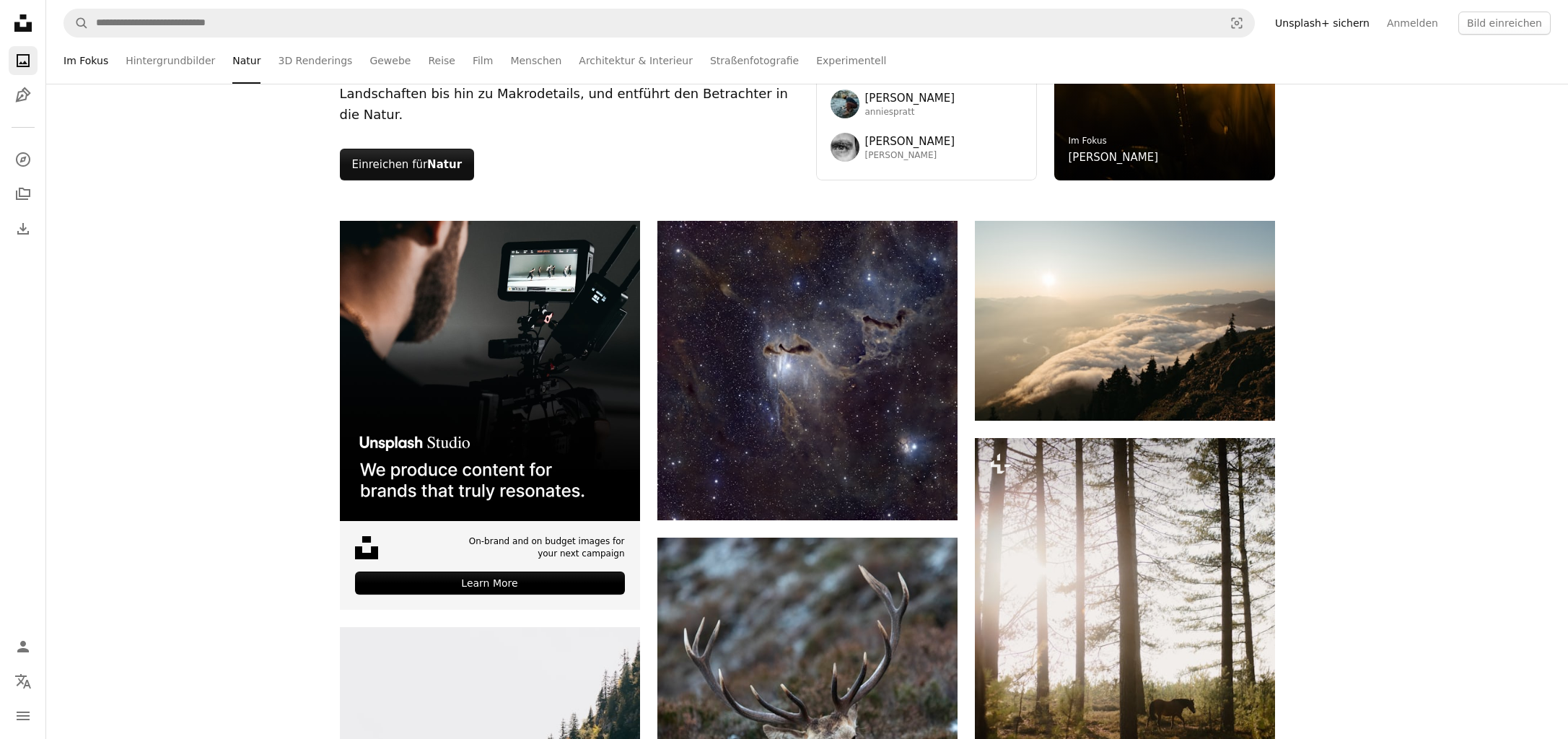
click at [87, 56] on link "Im Fokus" at bounding box center [86, 60] width 45 height 46
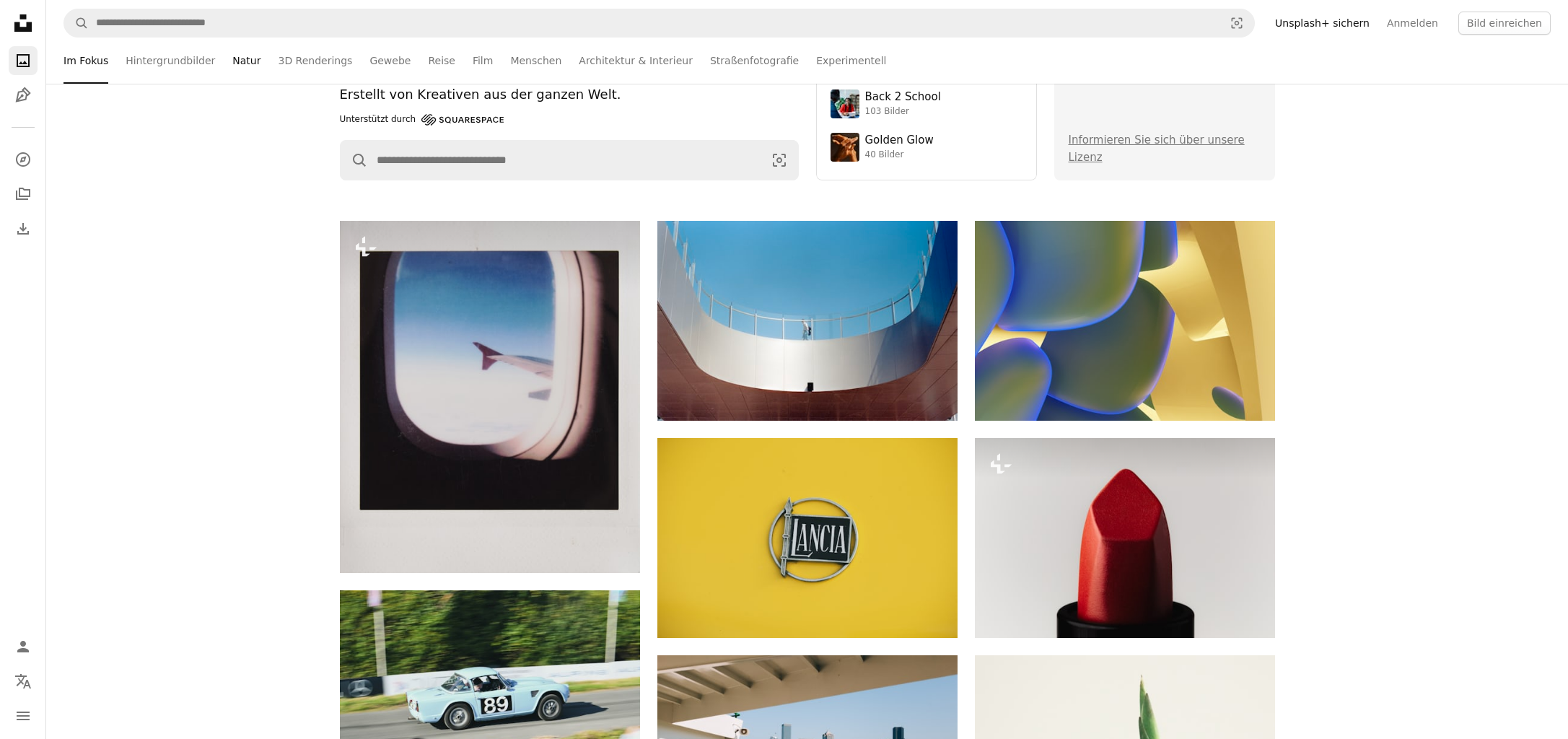
click at [244, 63] on link "Natur" at bounding box center [246, 60] width 28 height 46
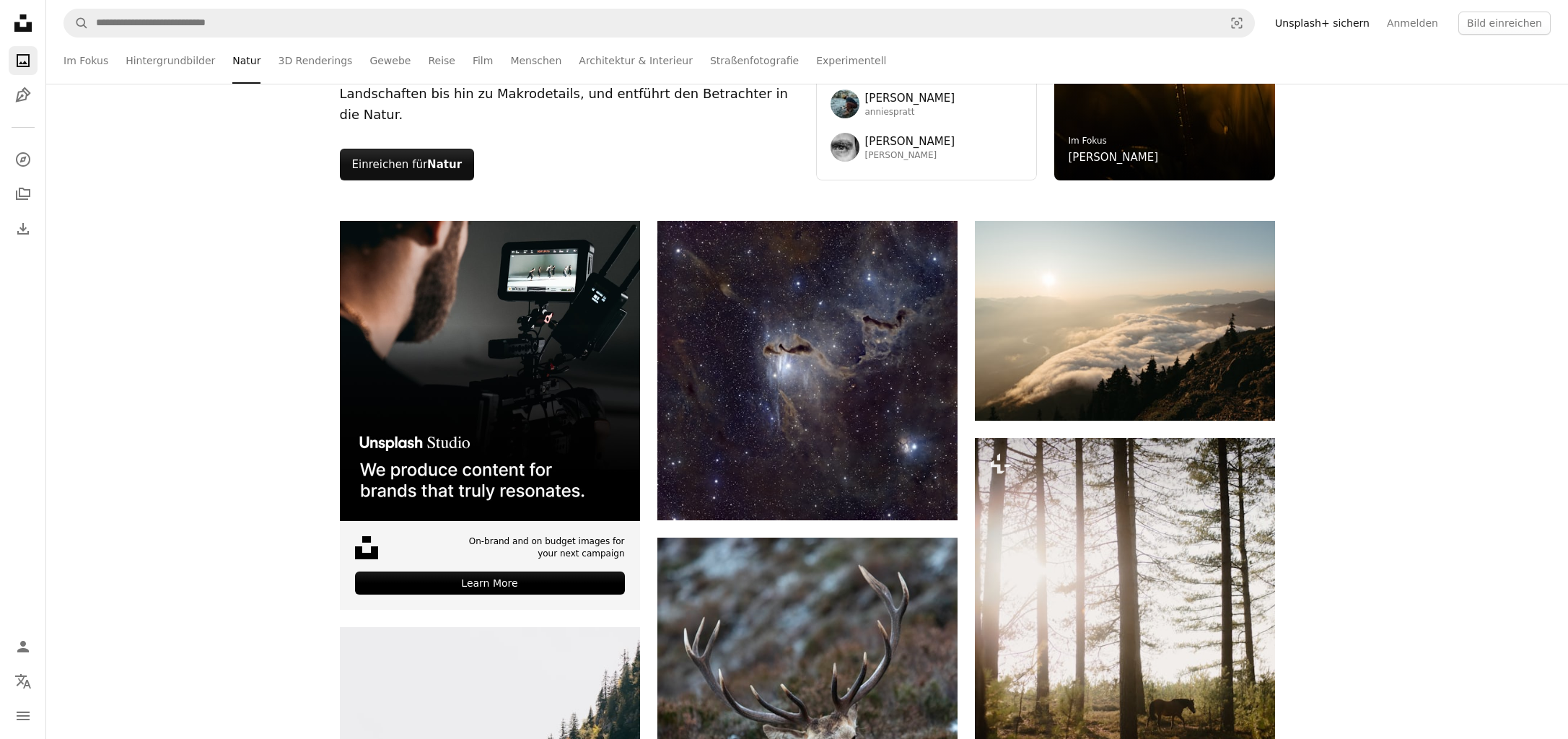
click at [19, 21] on icon "Unsplash logo Unsplash-Startseite" at bounding box center [22, 22] width 29 height 29
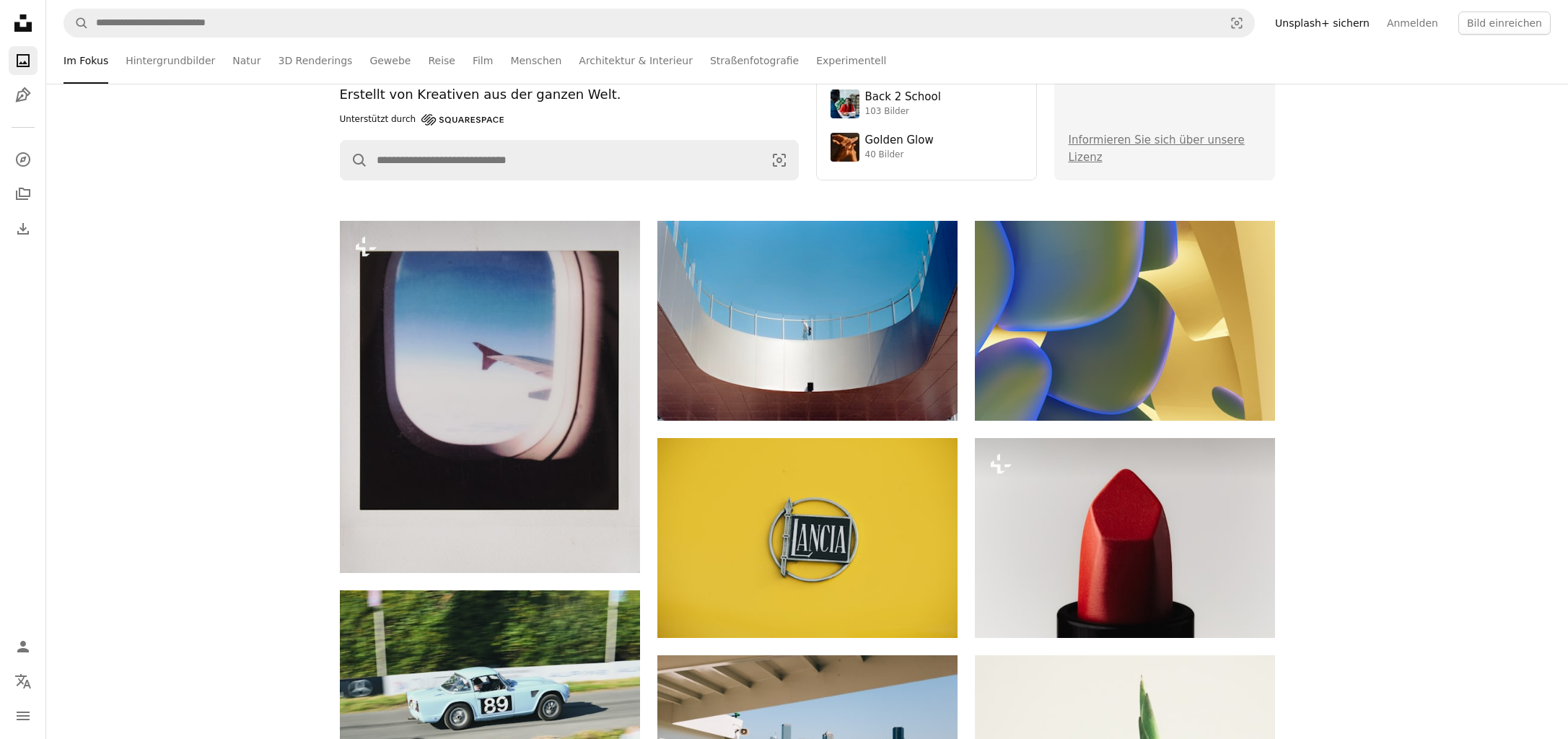
click at [24, 63] on icon "Fotos" at bounding box center [22, 60] width 13 height 13
click at [174, 59] on link "Hintergrundbilder" at bounding box center [170, 60] width 90 height 46
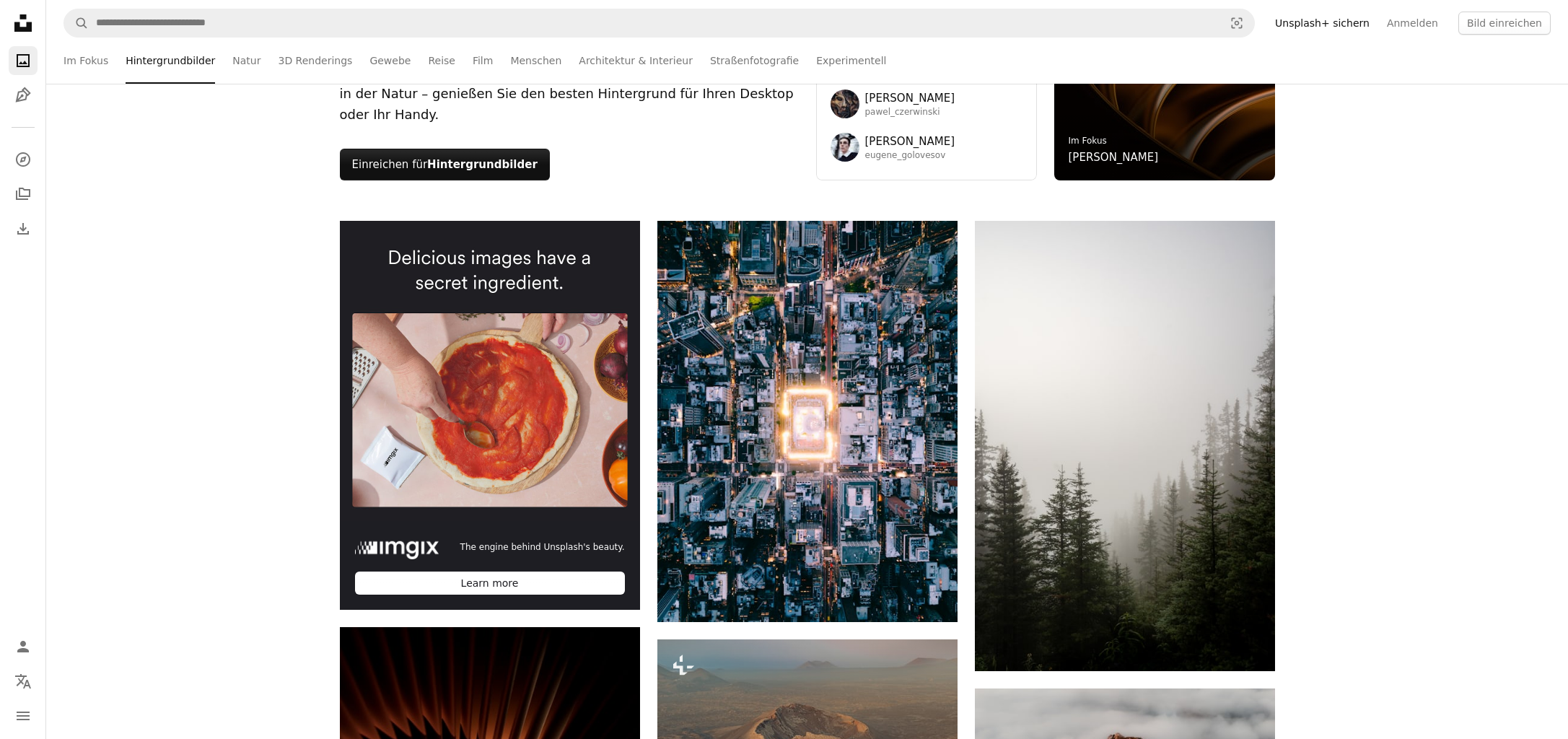
scroll to position [3722, 0]
click at [26, 717] on icon "navigation menu" at bounding box center [23, 716] width 17 height 17
